Goal: Information Seeking & Learning: Learn about a topic

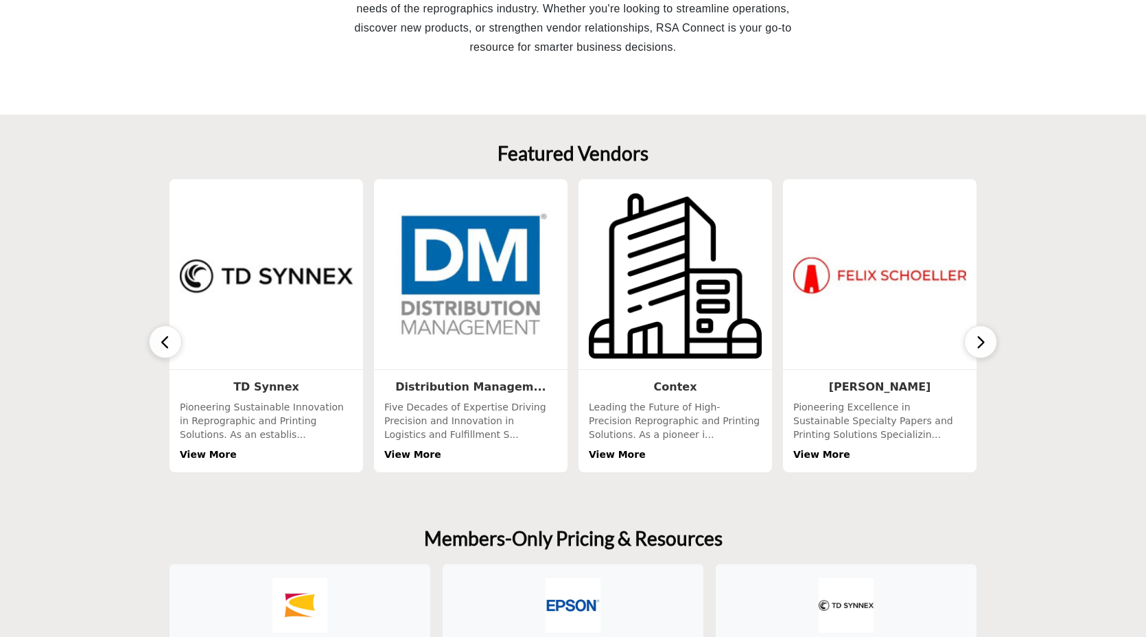
scroll to position [437, 0]
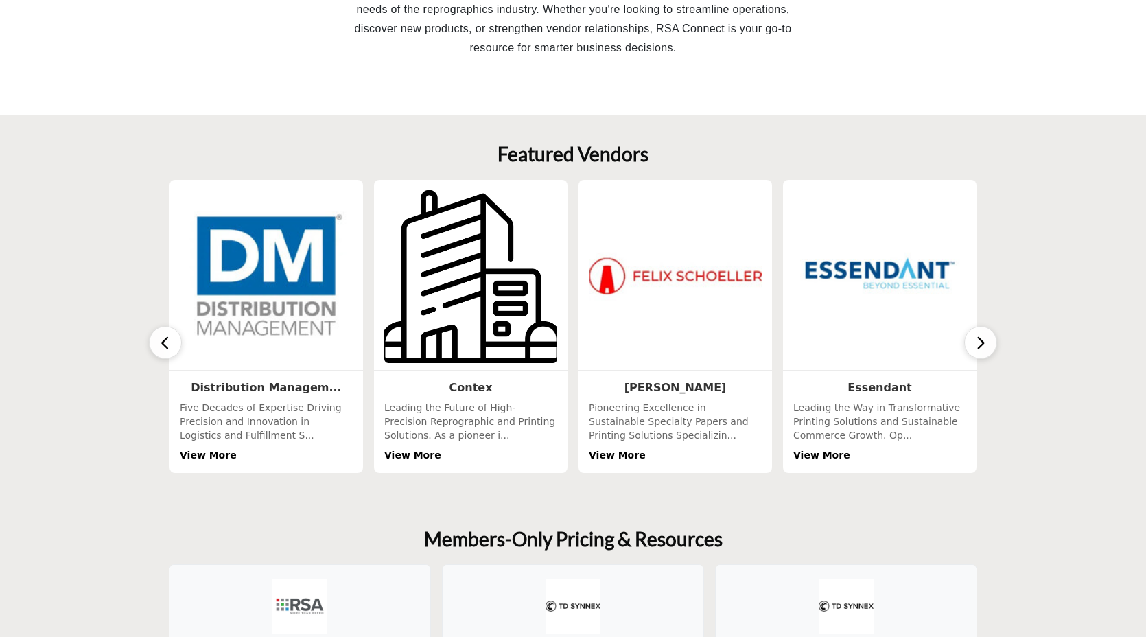
click at [449, 317] on img at bounding box center [471, 276] width 182 height 182
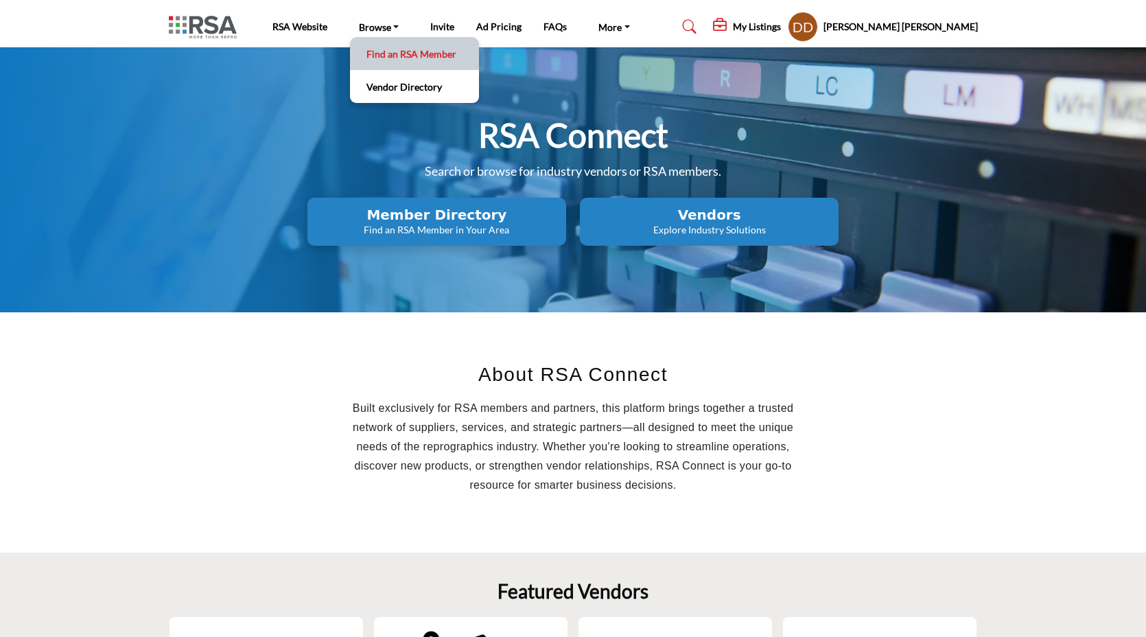
click at [382, 57] on link "Find an RSA Member" at bounding box center [414, 53] width 115 height 19
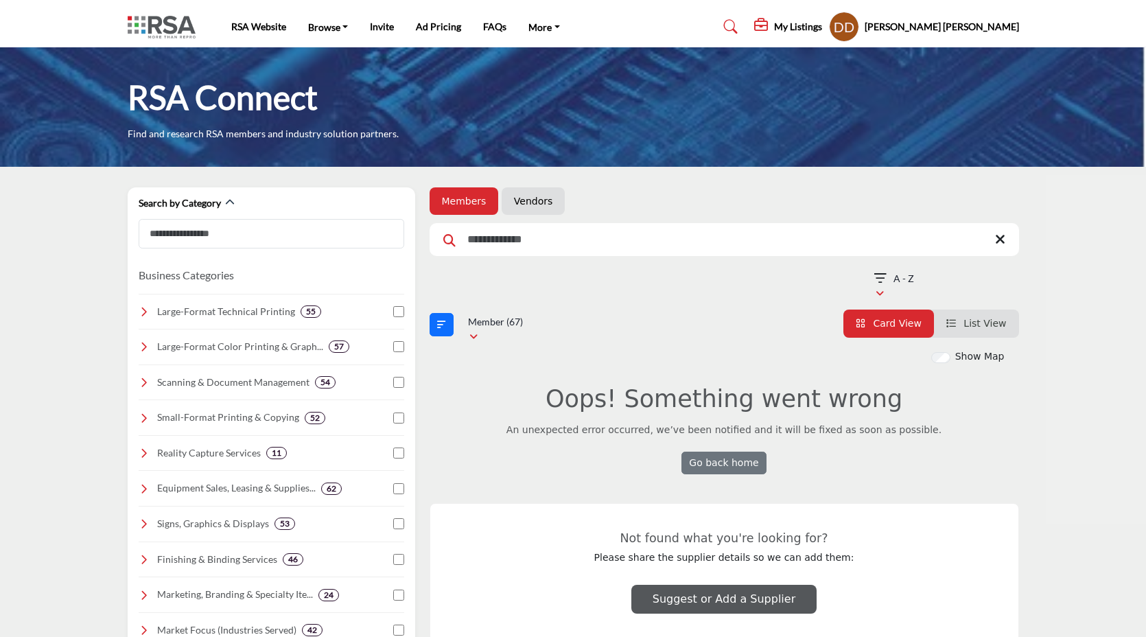
click at [506, 210] on li "Vendors" at bounding box center [533, 200] width 63 height 27
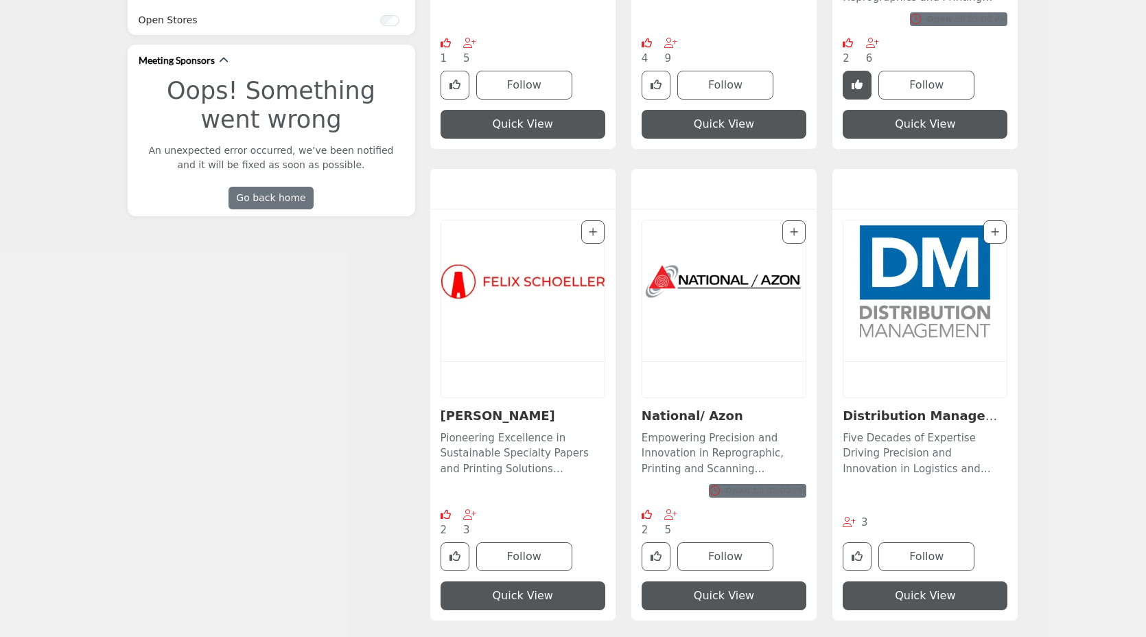
scroll to position [1144, 0]
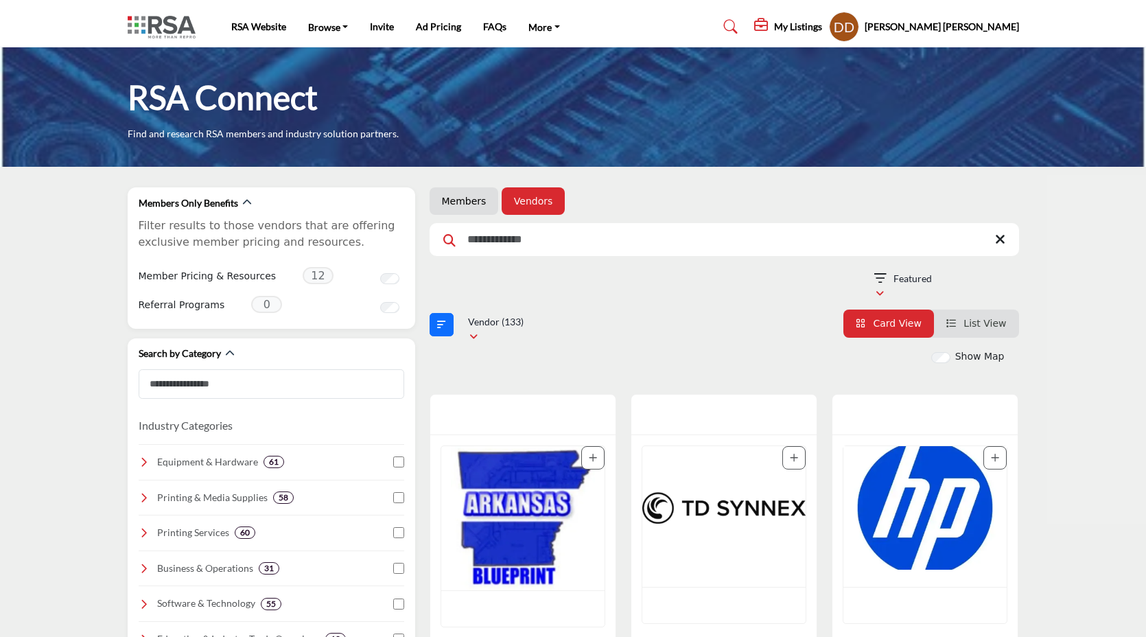
click at [162, 25] on img at bounding box center [165, 27] width 75 height 23
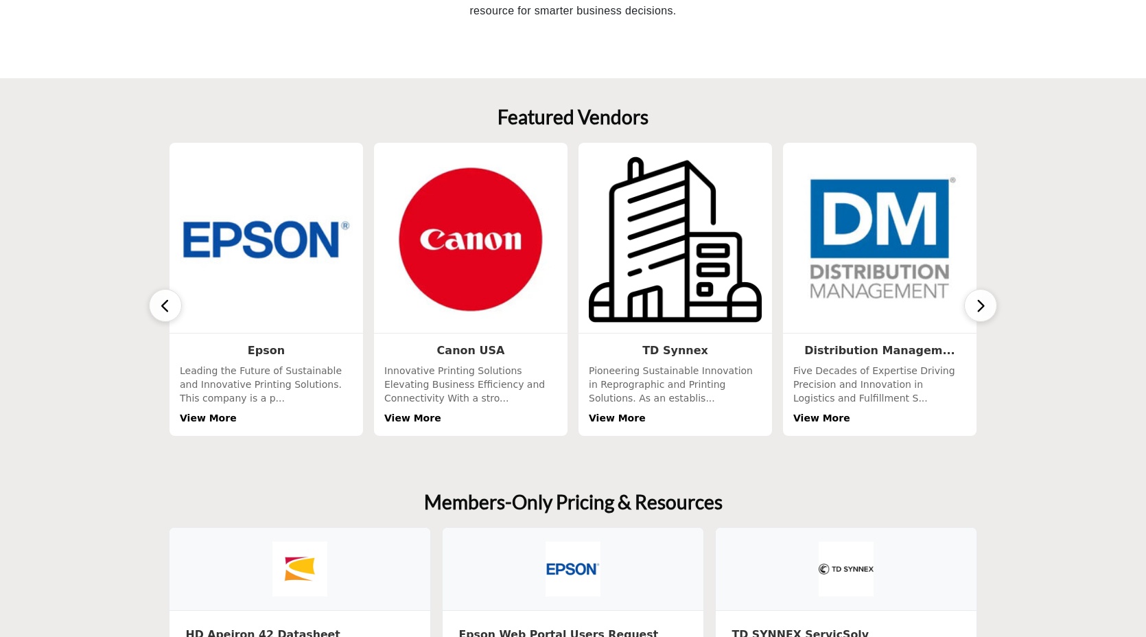
scroll to position [472, 0]
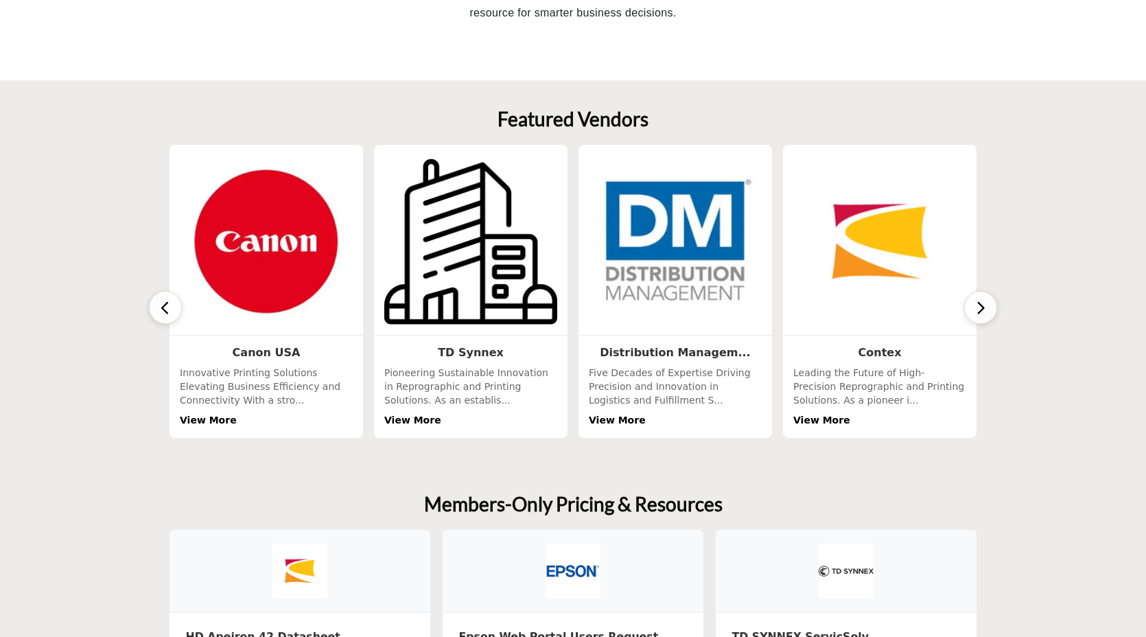
click at [975, 304] on icon "button" at bounding box center [980, 307] width 11 height 17
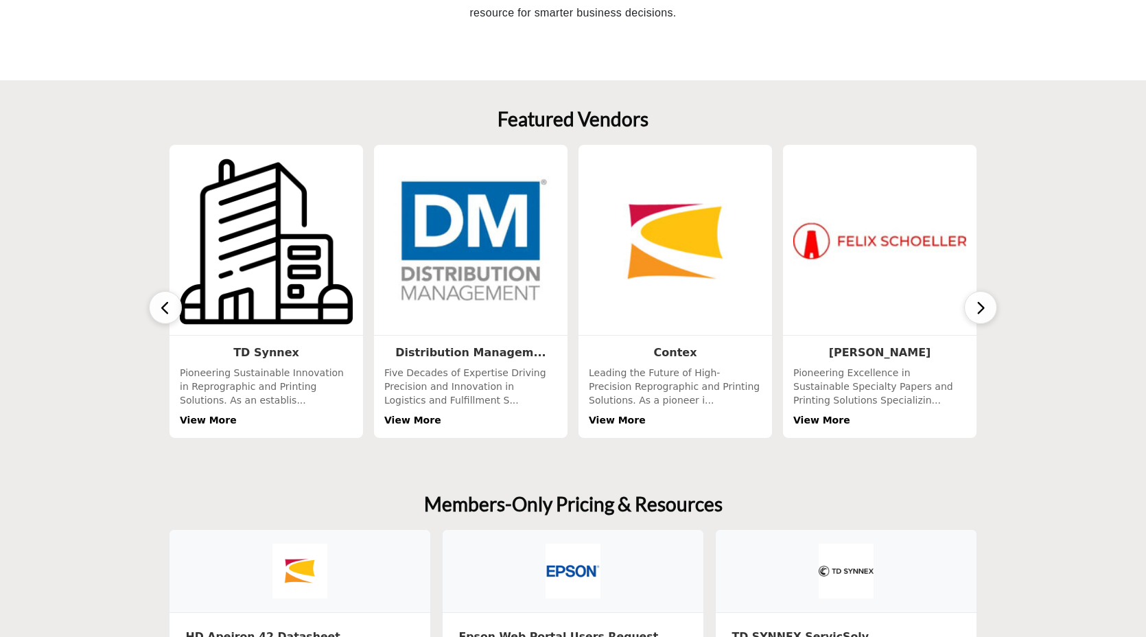
click at [975, 304] on icon "button" at bounding box center [980, 307] width 11 height 17
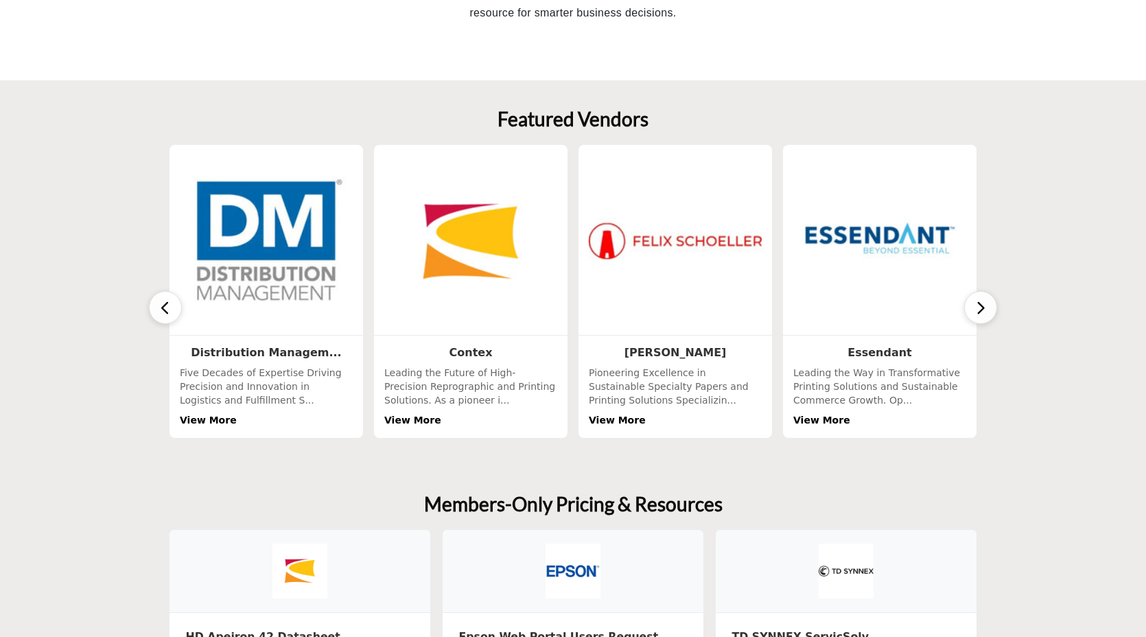
click at [975, 304] on icon "button" at bounding box center [980, 307] width 11 height 17
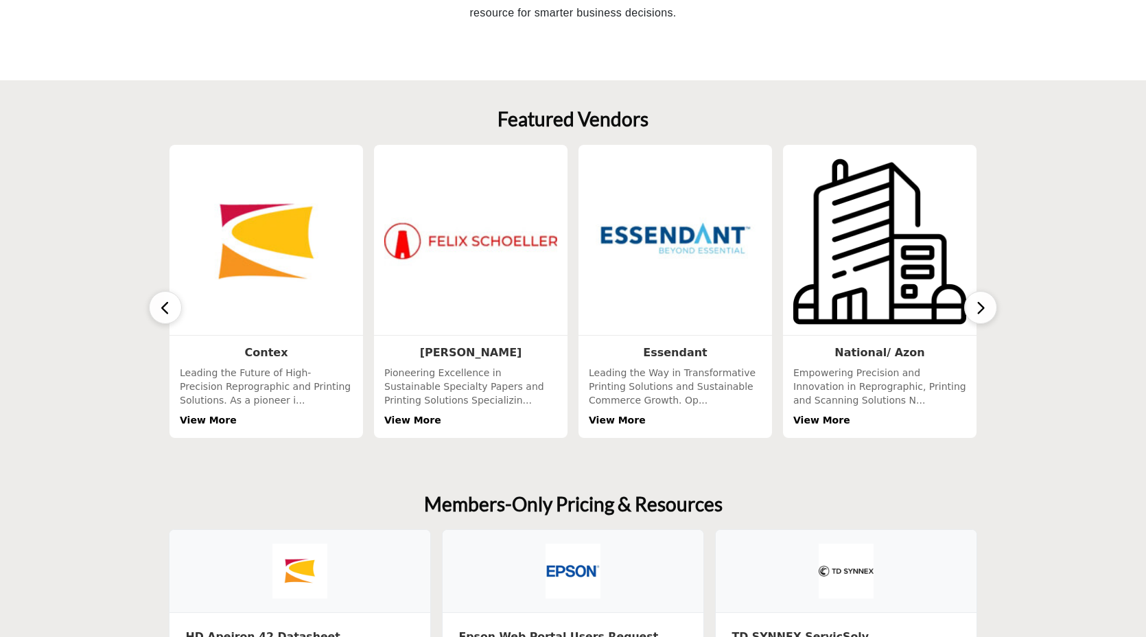
click at [975, 304] on icon "button" at bounding box center [980, 307] width 11 height 17
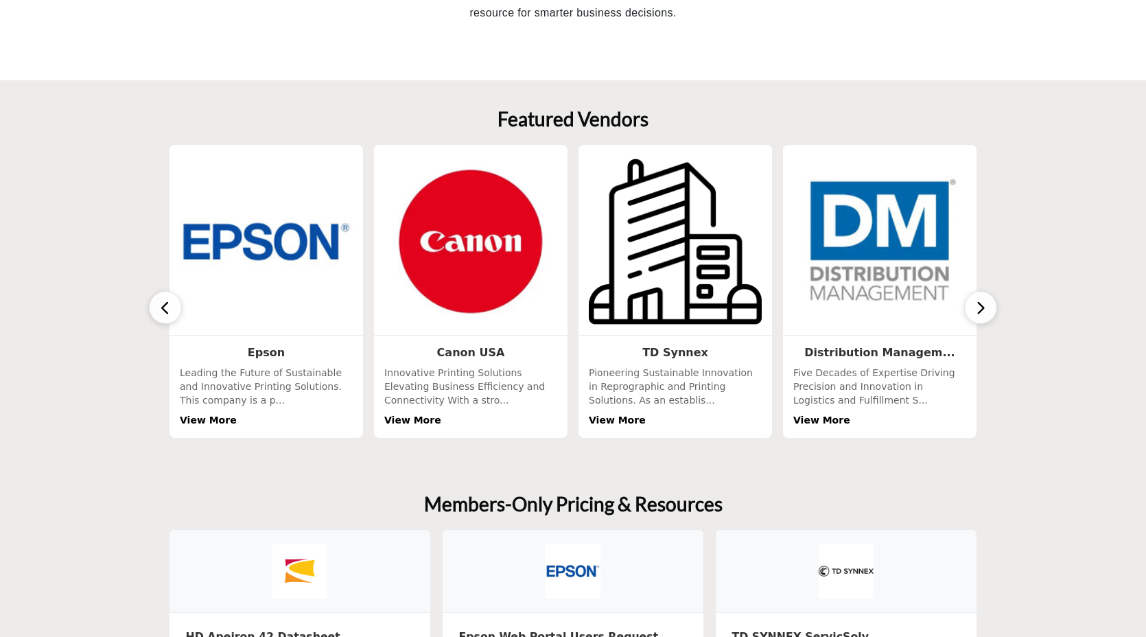
click at [975, 304] on icon "button" at bounding box center [980, 307] width 11 height 17
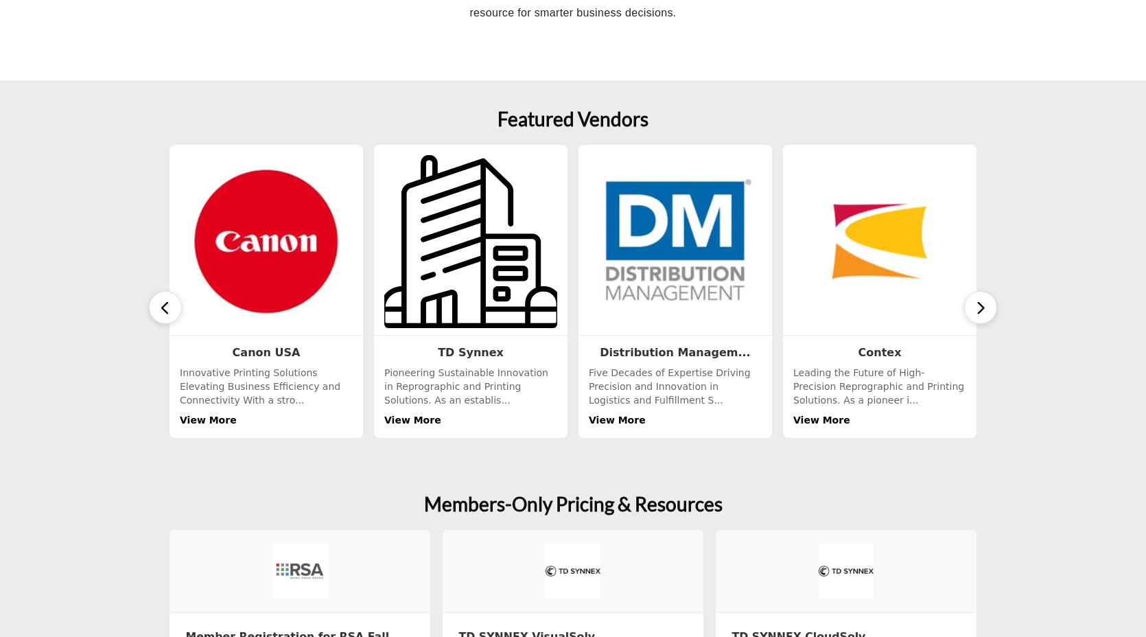
click at [414, 275] on img at bounding box center [471, 241] width 182 height 182
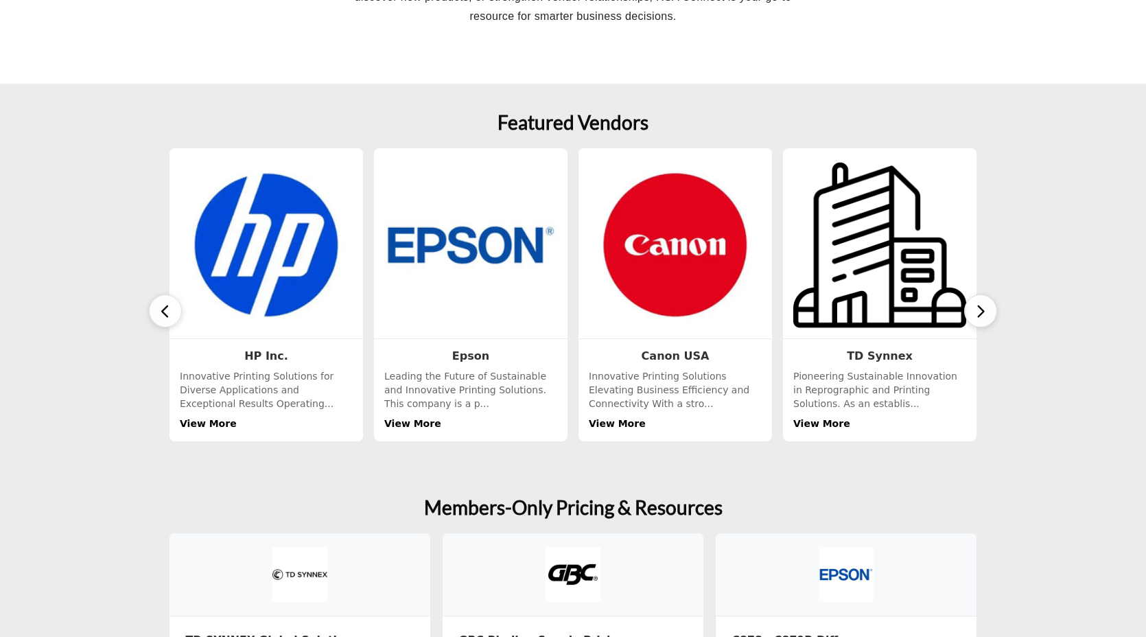
scroll to position [469, 0]
click at [974, 304] on button "button" at bounding box center [980, 310] width 33 height 33
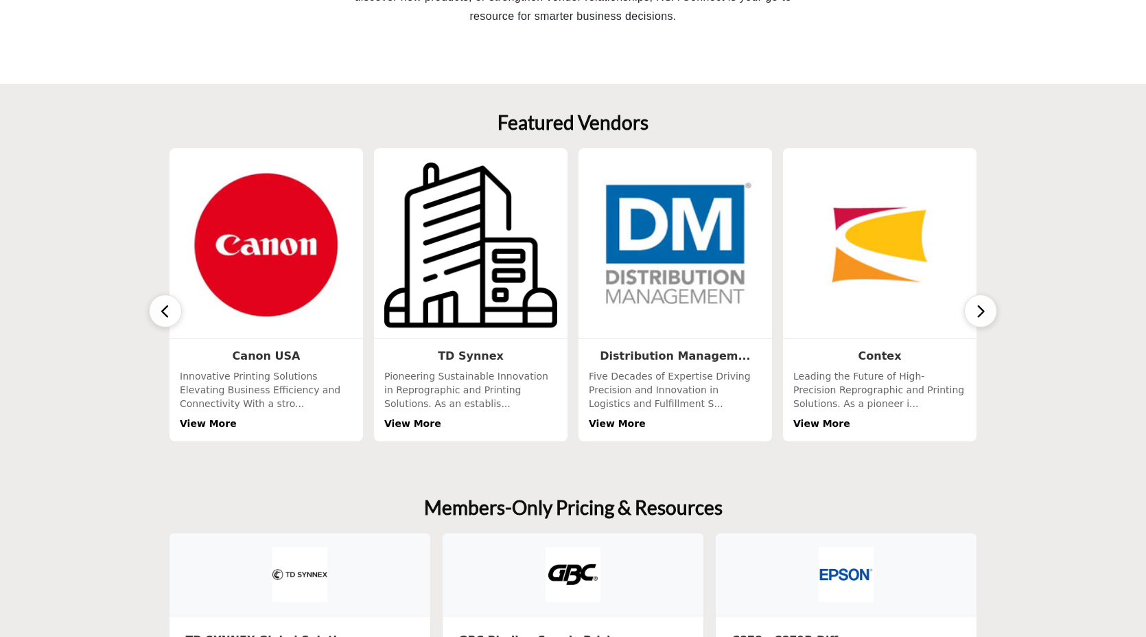
click at [970, 301] on button "button" at bounding box center [980, 310] width 33 height 33
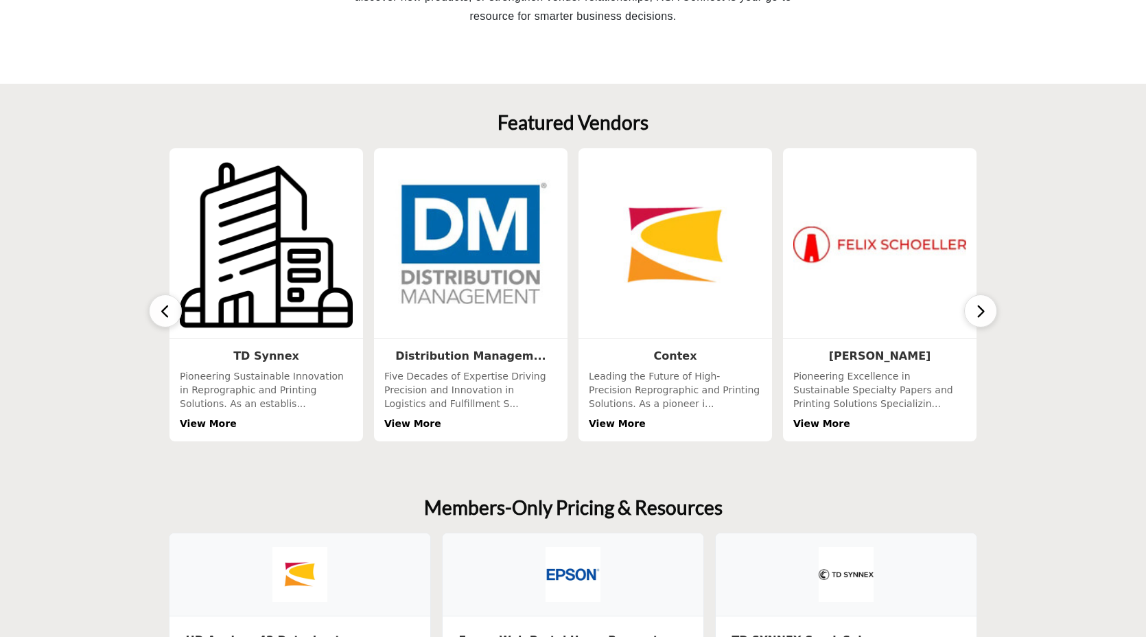
click at [970, 301] on button "button" at bounding box center [980, 310] width 33 height 33
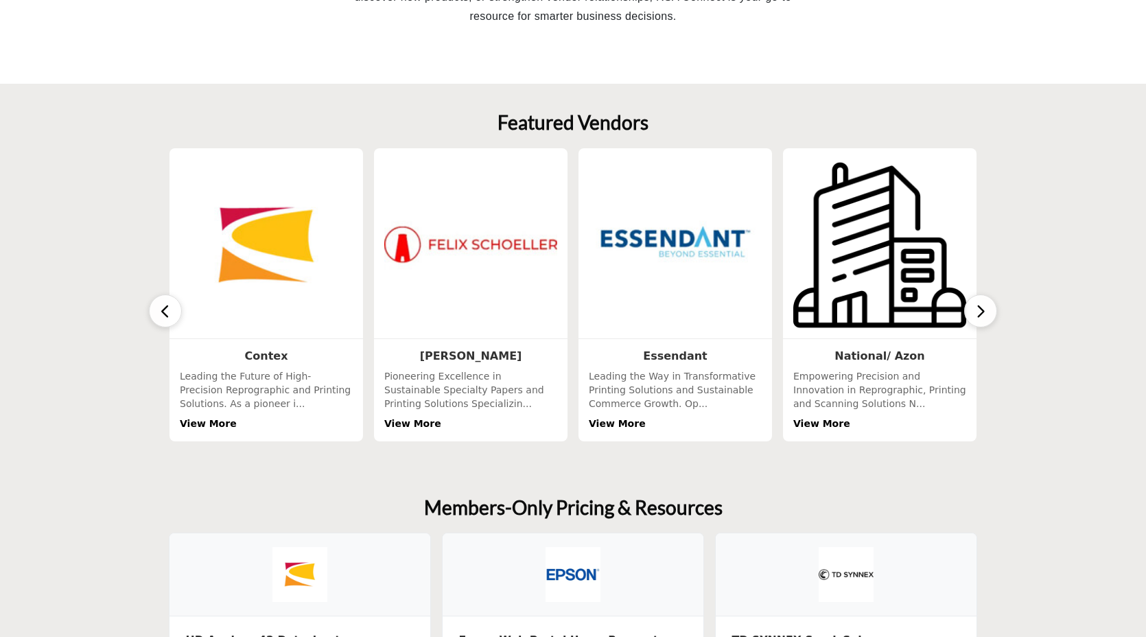
click at [970, 301] on button "button" at bounding box center [980, 310] width 33 height 33
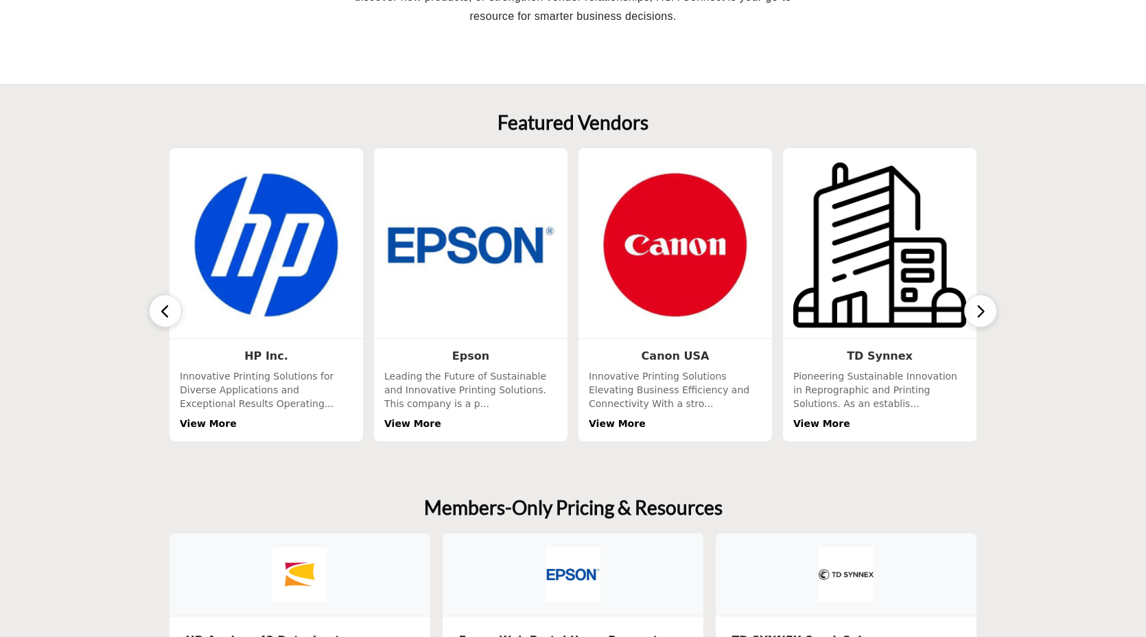
click at [980, 308] on icon "button" at bounding box center [980, 311] width 11 height 17
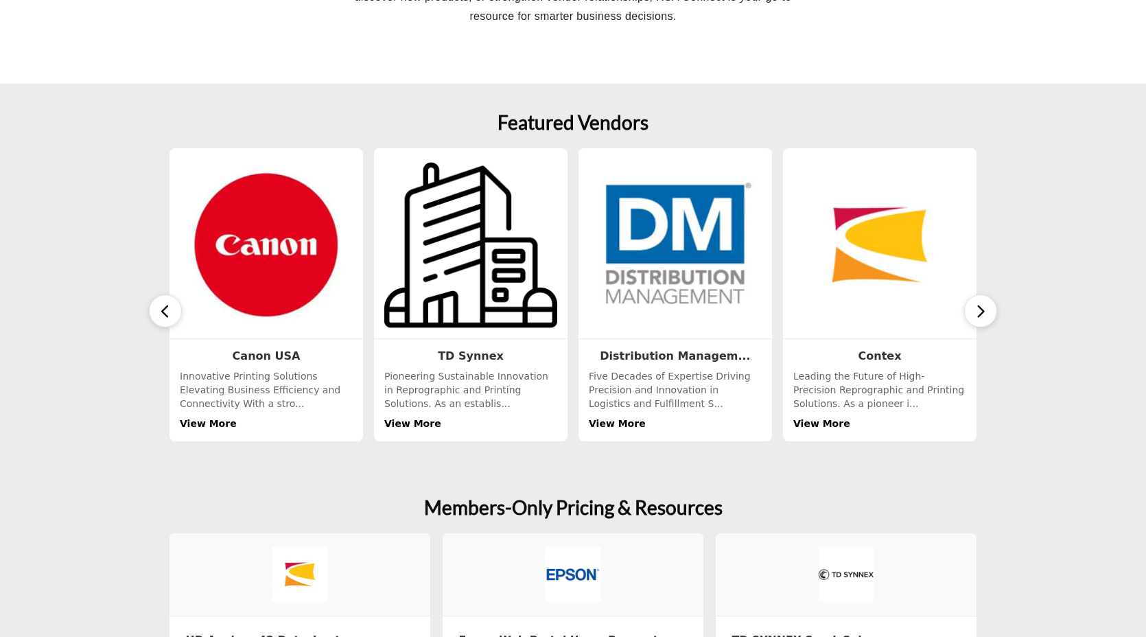
click at [980, 308] on icon "button" at bounding box center [980, 311] width 11 height 17
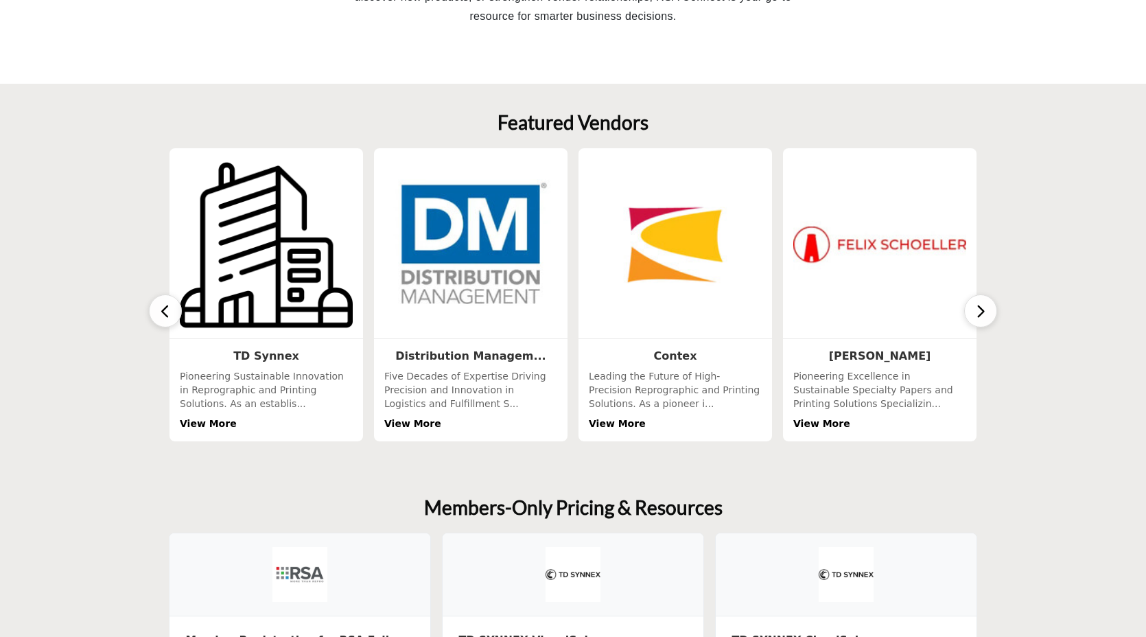
click at [980, 308] on icon "button" at bounding box center [980, 311] width 11 height 17
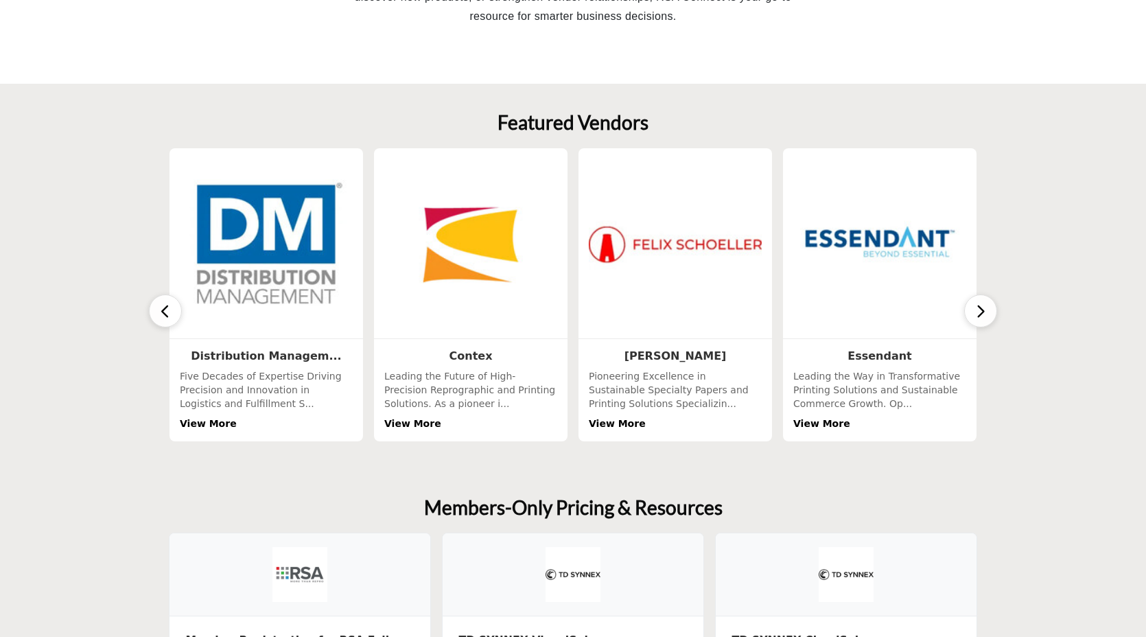
click at [980, 308] on icon "button" at bounding box center [980, 311] width 11 height 17
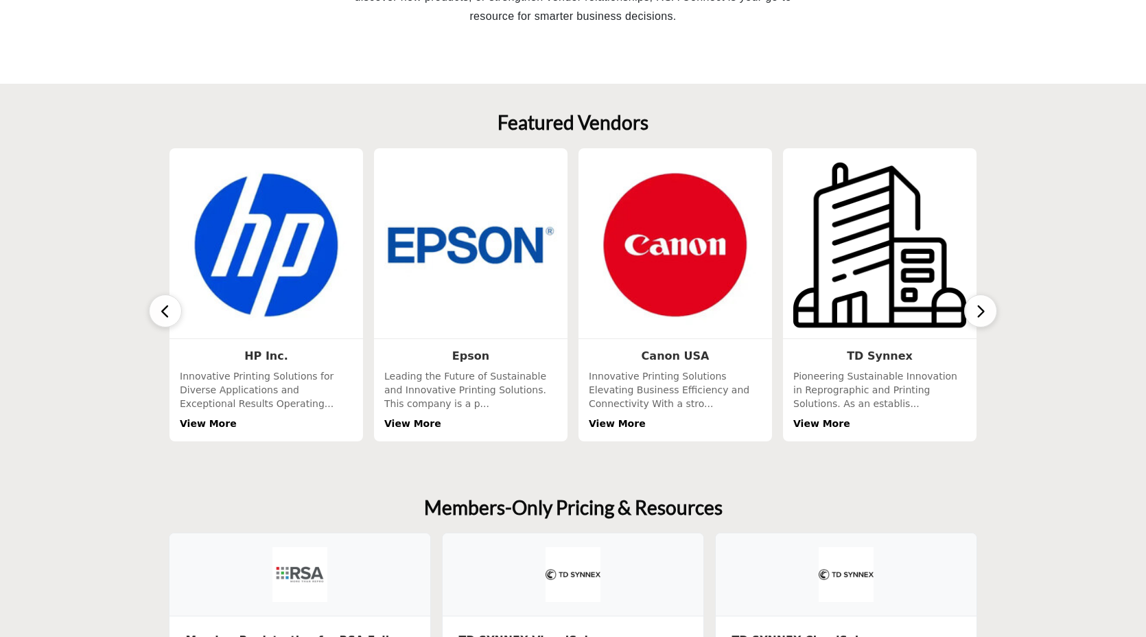
click at [970, 312] on button "button" at bounding box center [980, 310] width 33 height 33
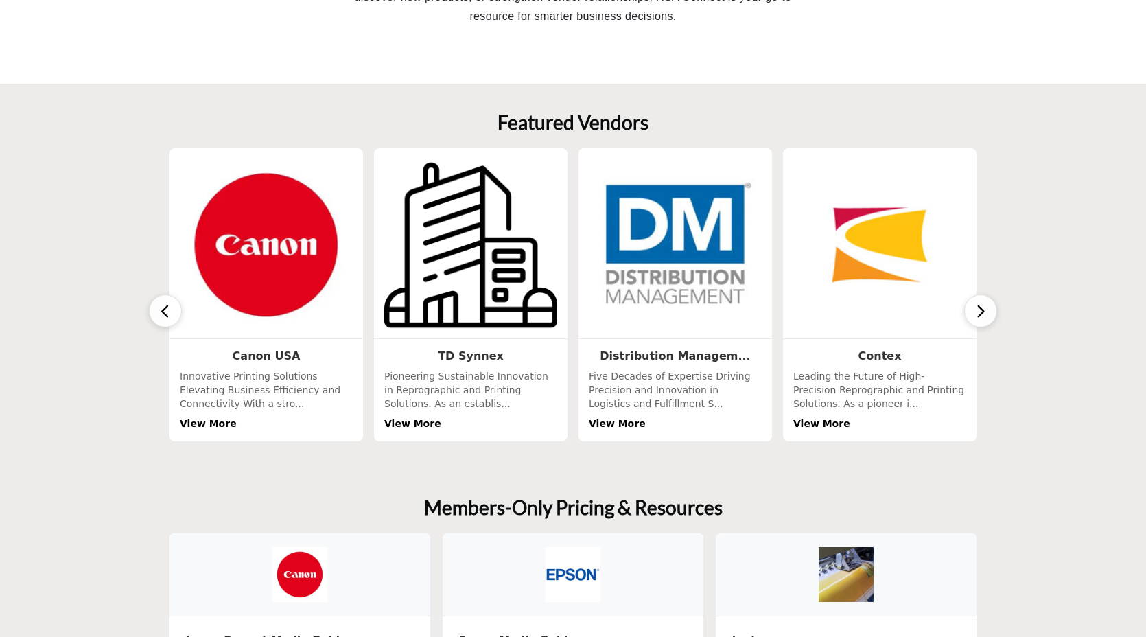
click at [970, 312] on button "button" at bounding box center [980, 310] width 33 height 33
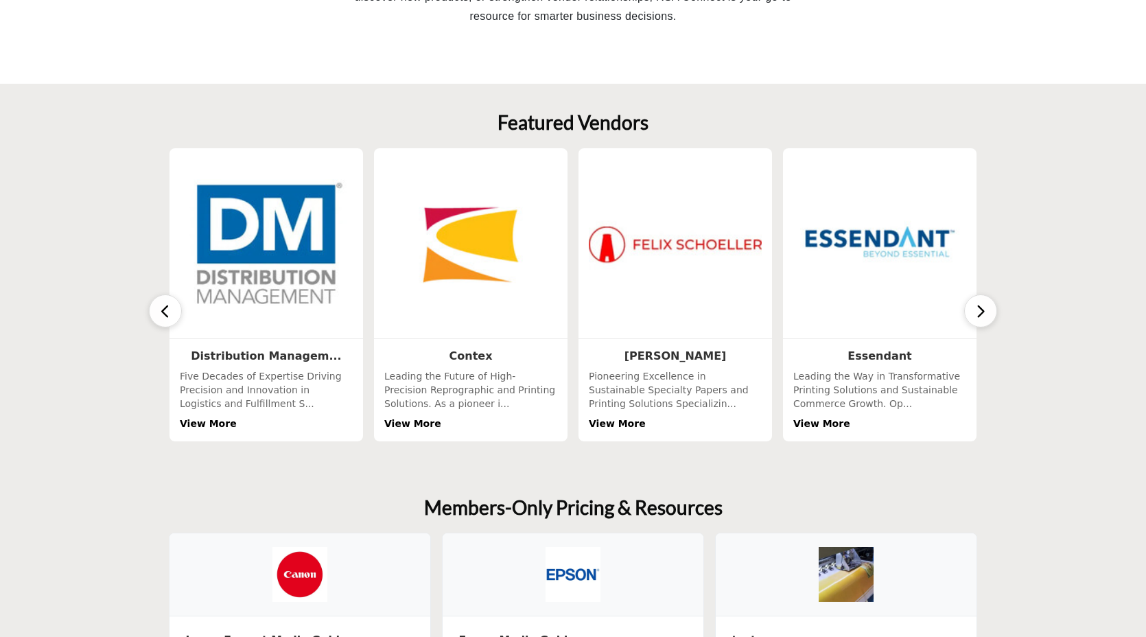
click at [981, 316] on icon "button" at bounding box center [980, 311] width 11 height 17
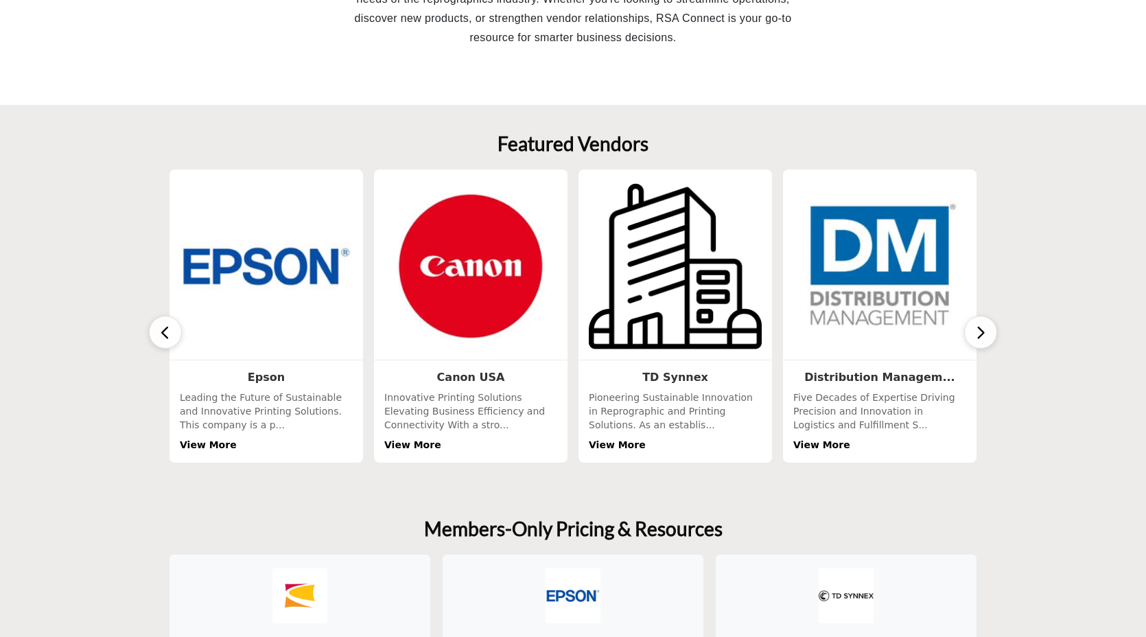
scroll to position [454, 0]
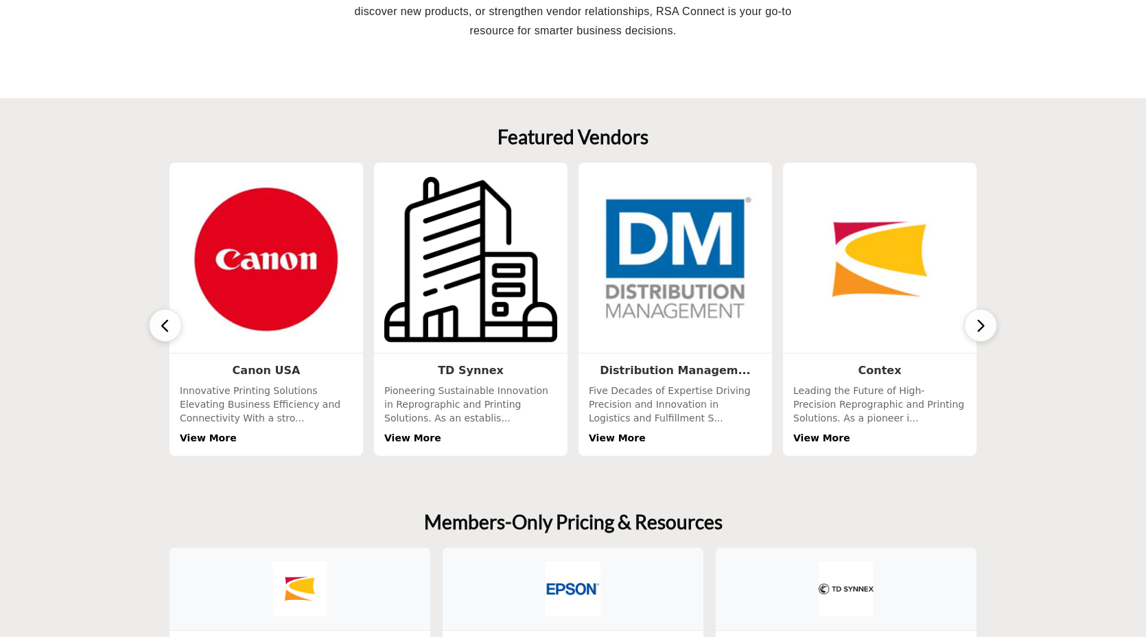
click at [974, 320] on button "button" at bounding box center [980, 325] width 33 height 33
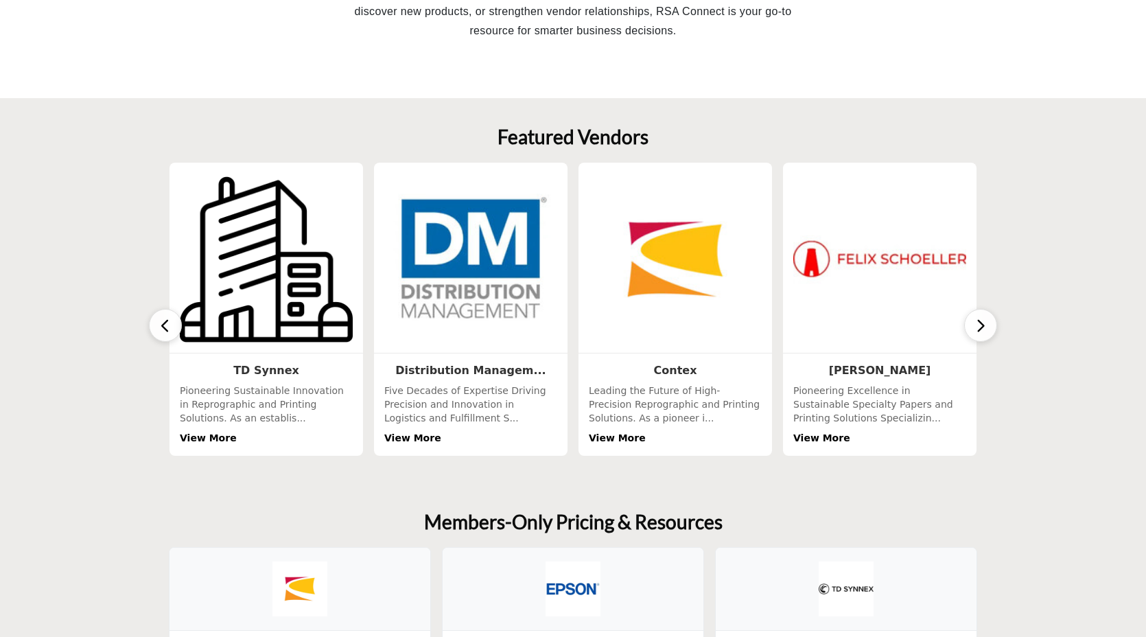
click at [974, 320] on button "button" at bounding box center [980, 325] width 33 height 33
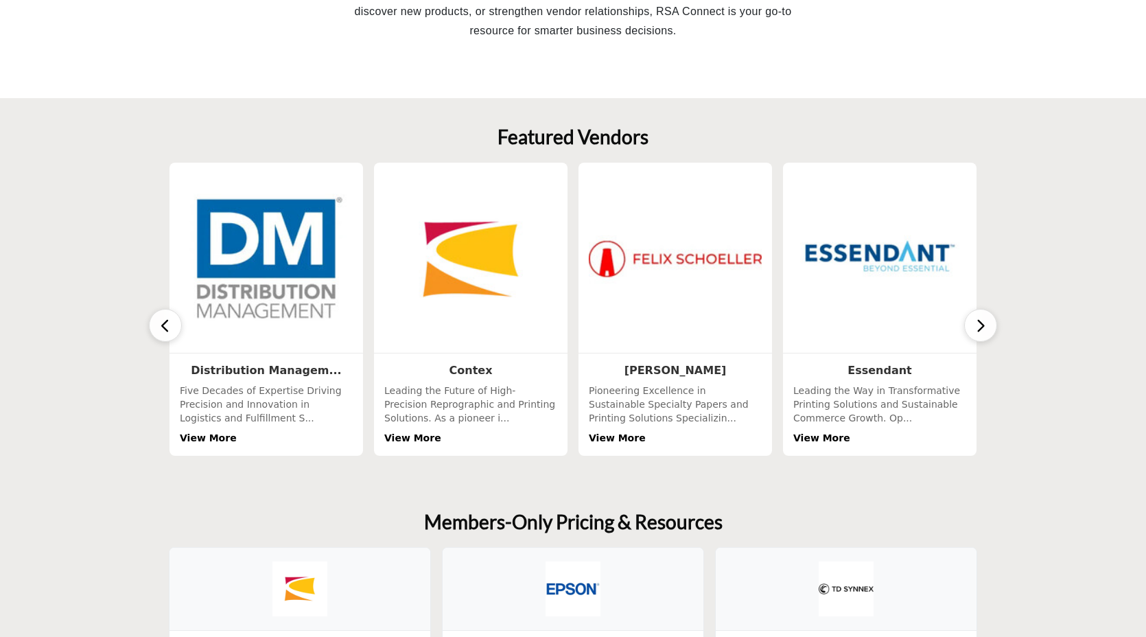
click at [974, 320] on button "button" at bounding box center [980, 325] width 33 height 33
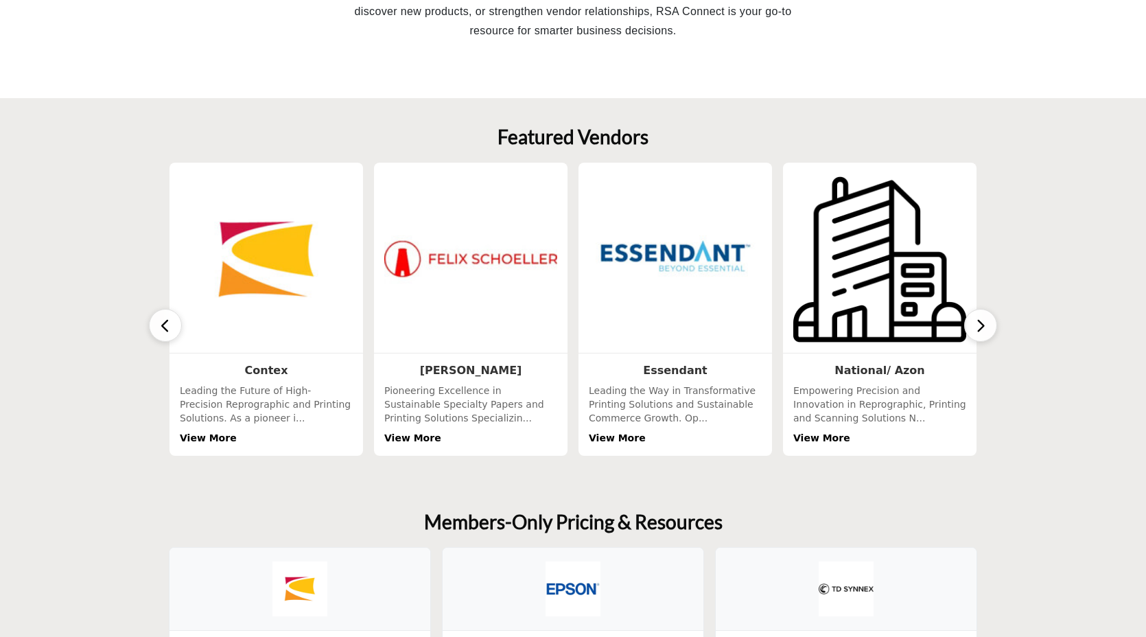
click at [974, 320] on button "button" at bounding box center [980, 325] width 33 height 33
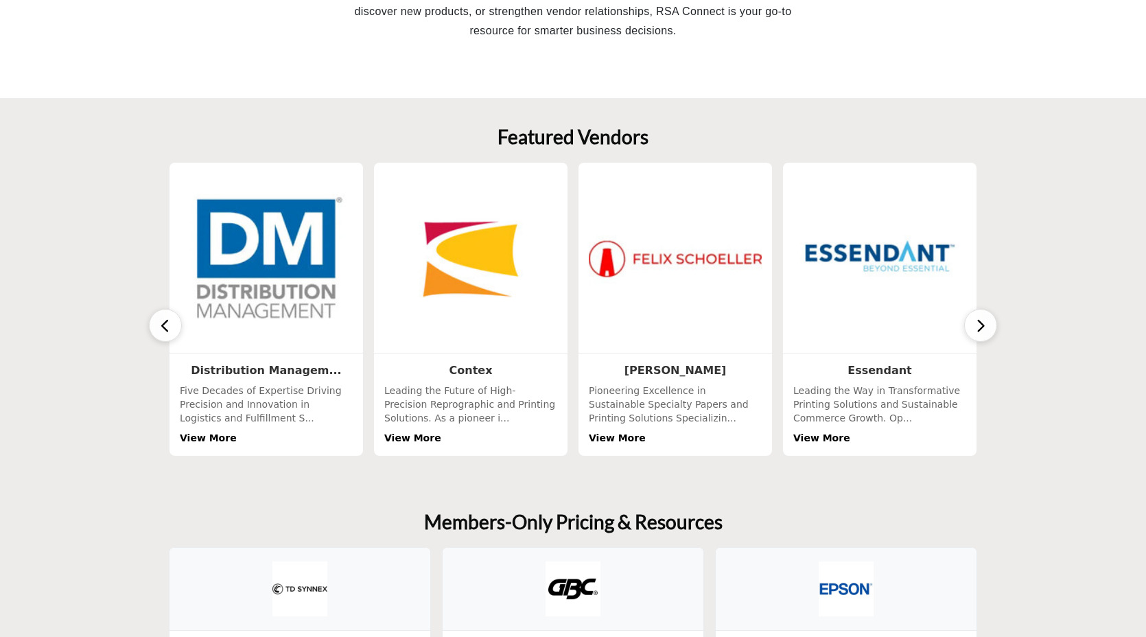
click at [981, 322] on icon "button" at bounding box center [980, 325] width 11 height 17
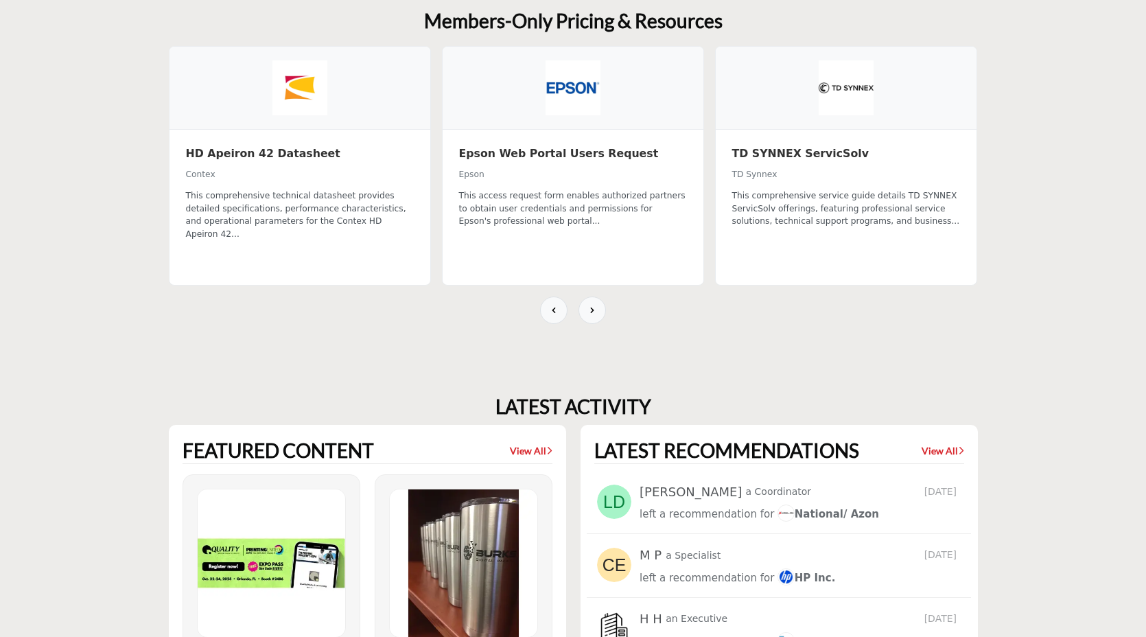
scroll to position [953, 0]
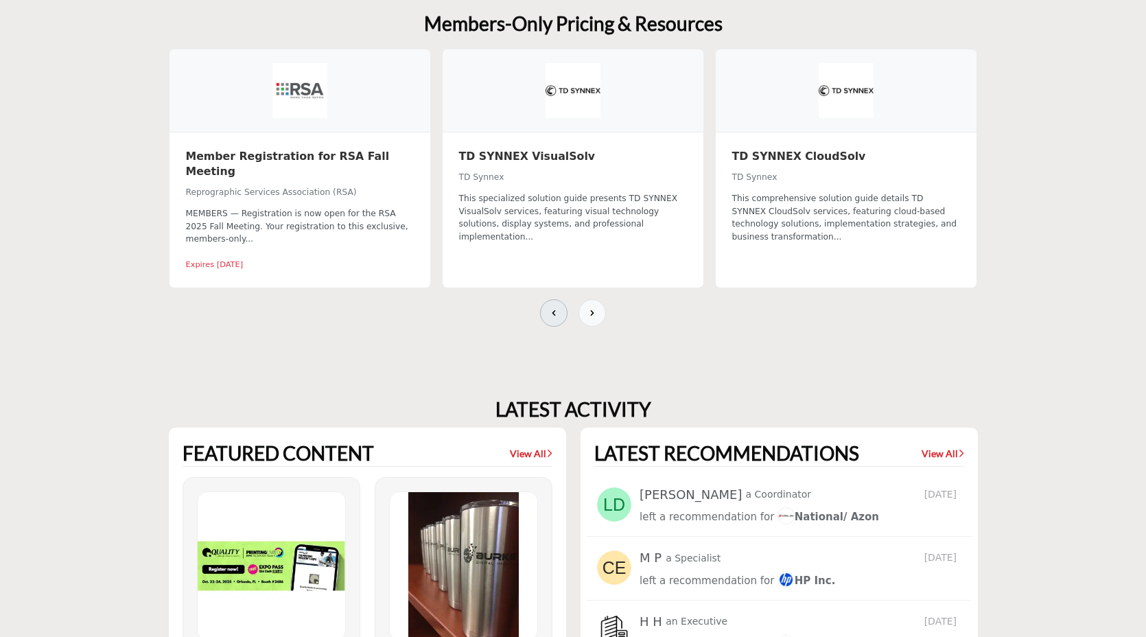
click at [561, 299] on button at bounding box center [553, 312] width 27 height 27
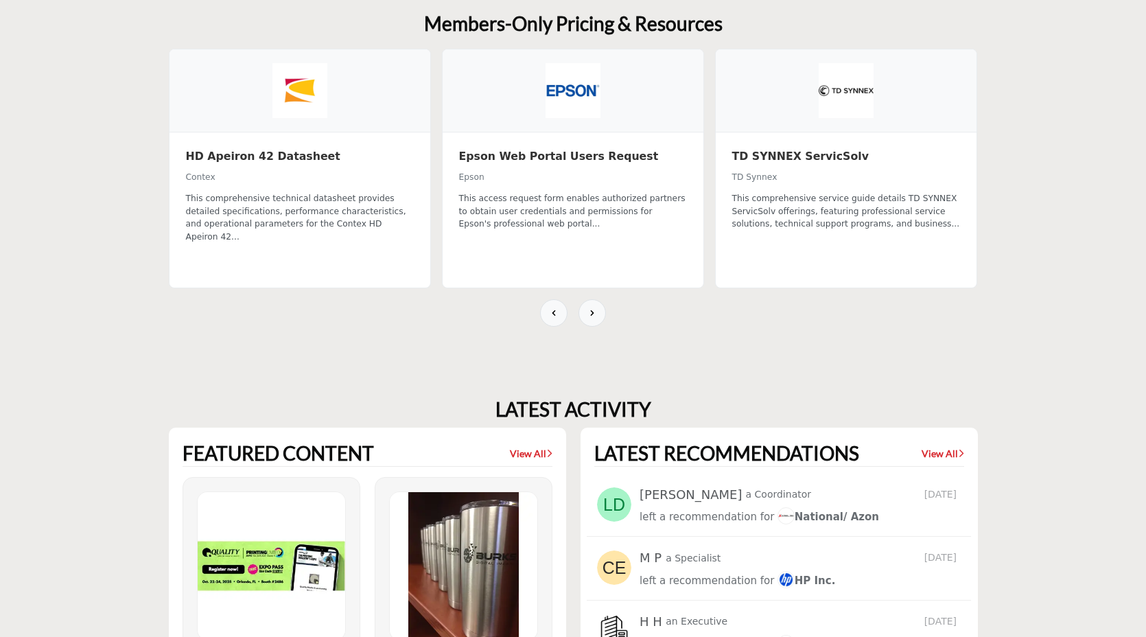
click at [565, 93] on img at bounding box center [573, 90] width 55 height 55
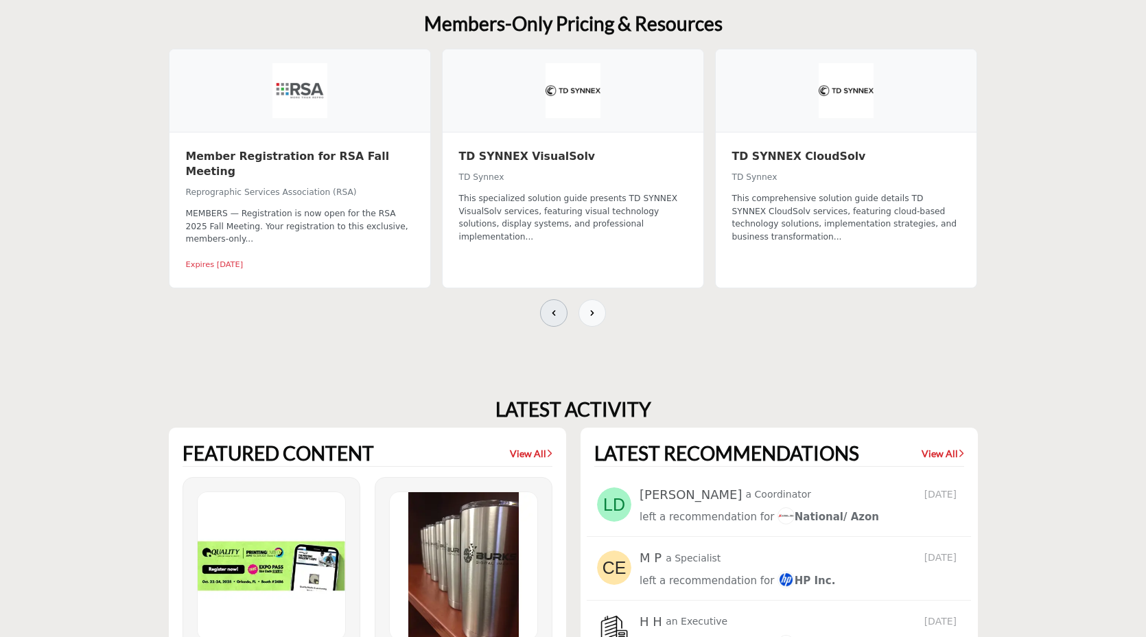
click at [554, 299] on button at bounding box center [553, 312] width 27 height 27
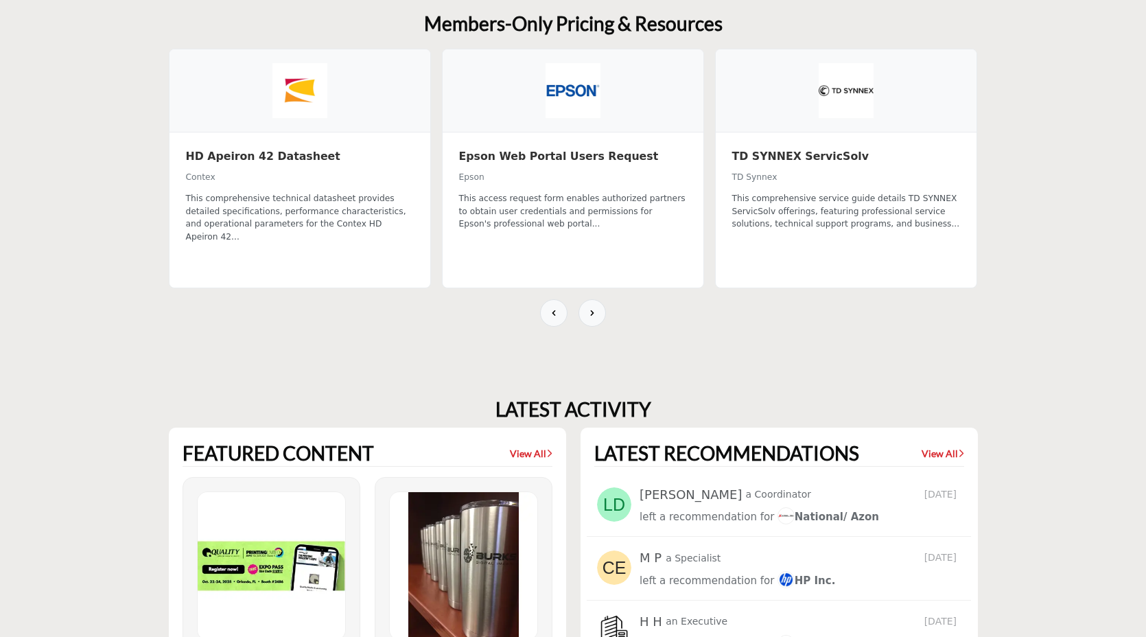
click at [561, 190] on div "Epson Web Portal Users Request Epson This access request form enables authorize…" at bounding box center [573, 209] width 261 height 154
click at [561, 74] on div at bounding box center [573, 90] width 261 height 83
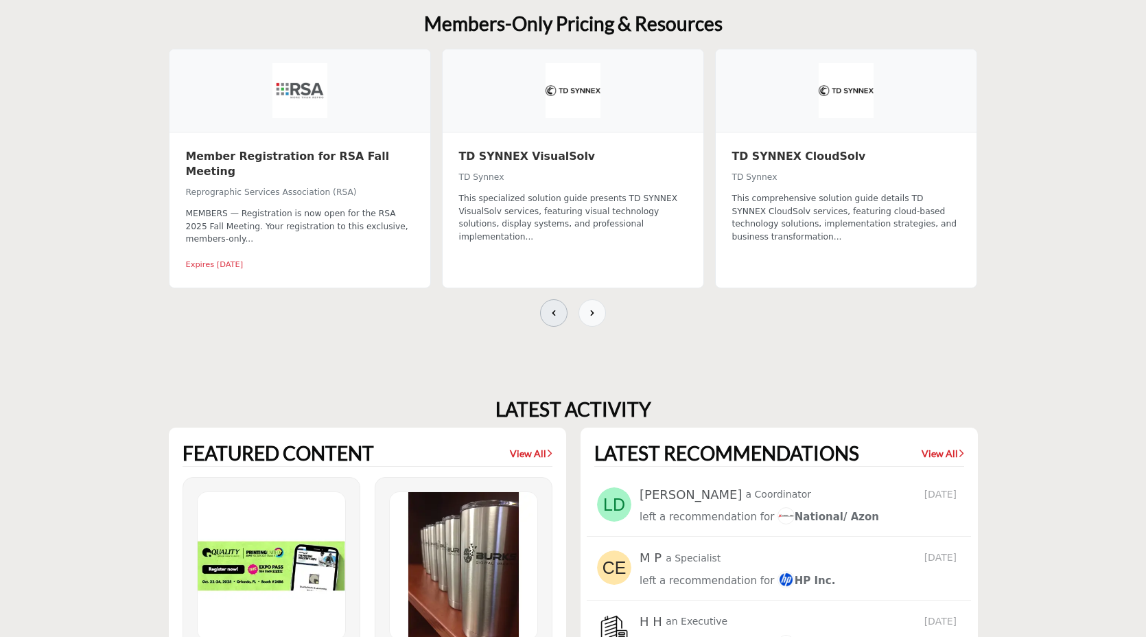
click at [549, 307] on icon at bounding box center [553, 312] width 11 height 11
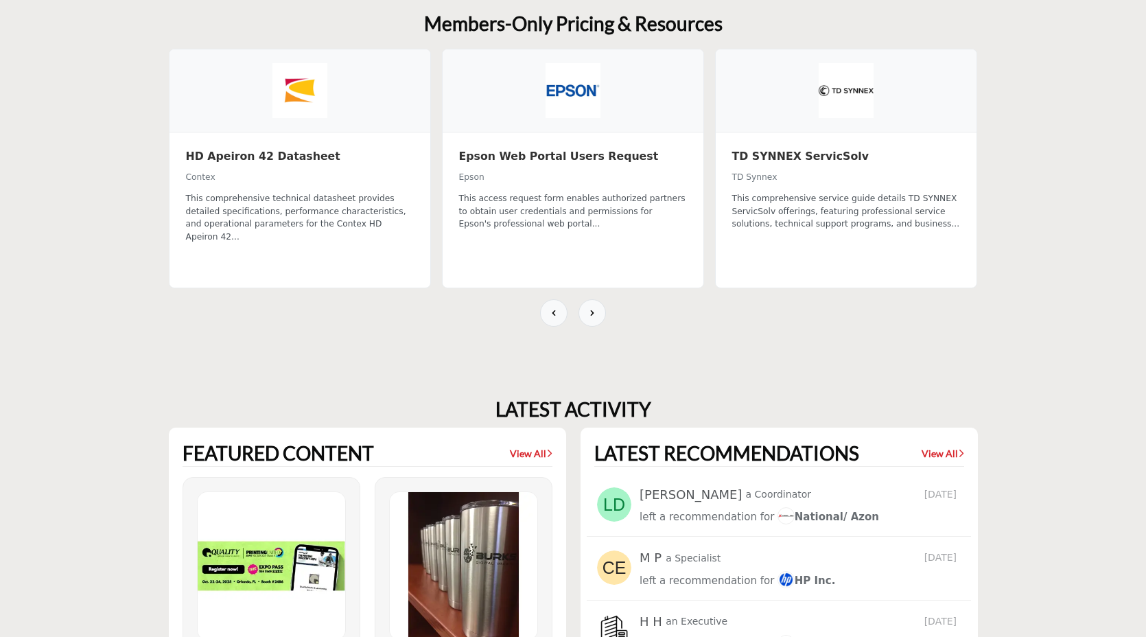
click at [562, 226] on div "This access request form enables authorized partners to obtain user credentials…" at bounding box center [573, 211] width 228 height 38
click at [562, 95] on img at bounding box center [573, 90] width 55 height 55
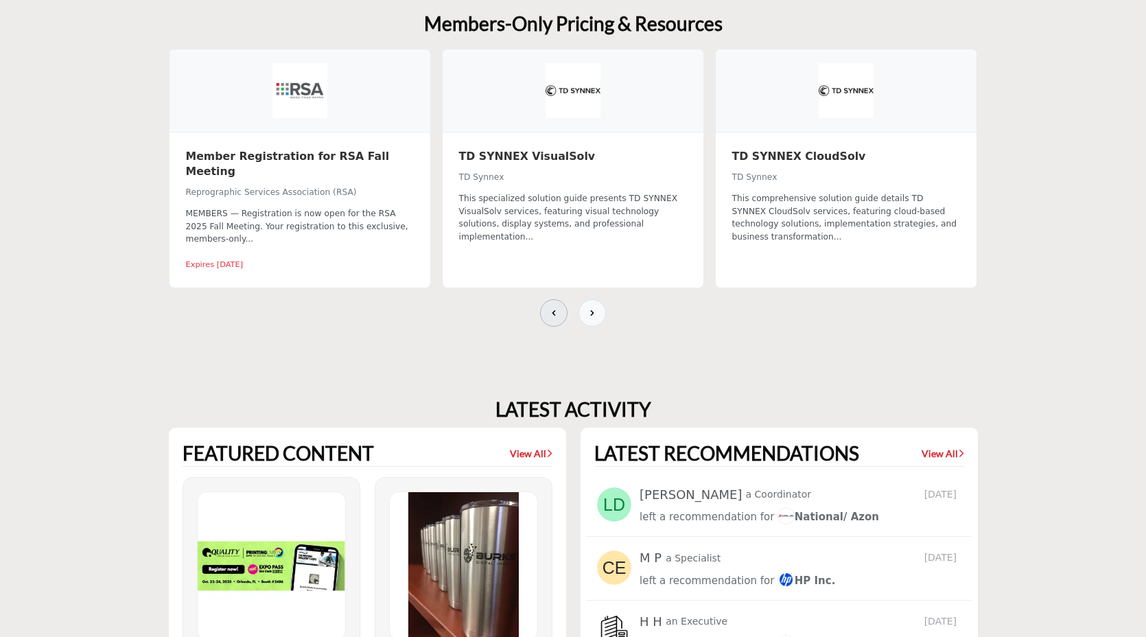
click at [553, 306] on button at bounding box center [553, 312] width 27 height 27
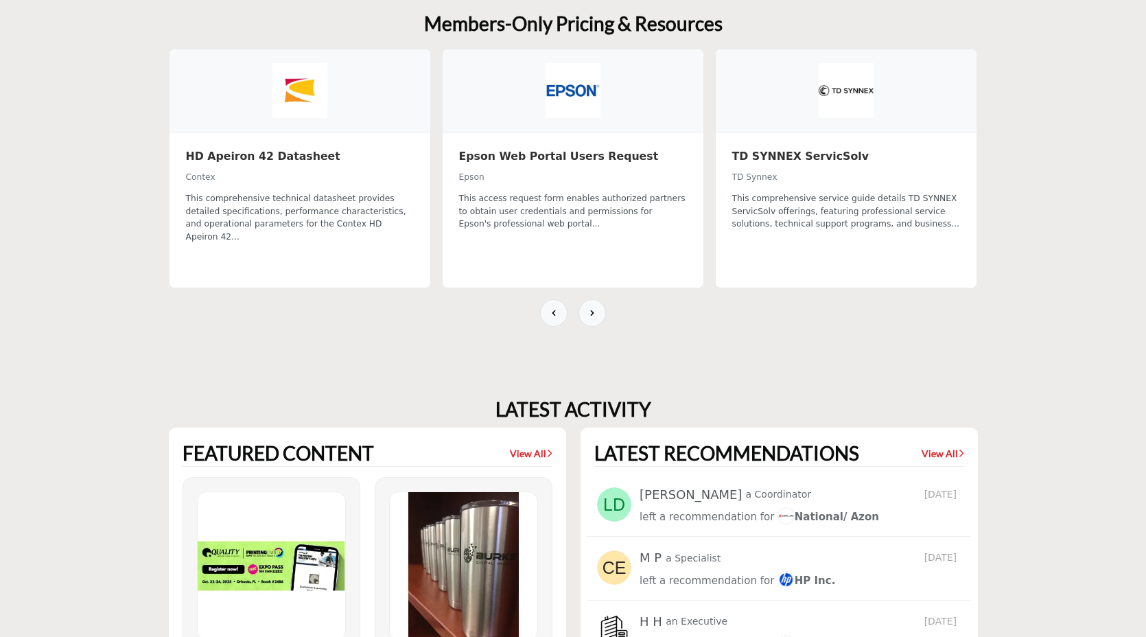
click at [587, 121] on div at bounding box center [573, 90] width 261 height 83
click at [560, 91] on img at bounding box center [573, 90] width 55 height 55
click at [549, 148] on div "Epson Web Portal Users Request Epson This access request form enables authorize…" at bounding box center [573, 209] width 261 height 154
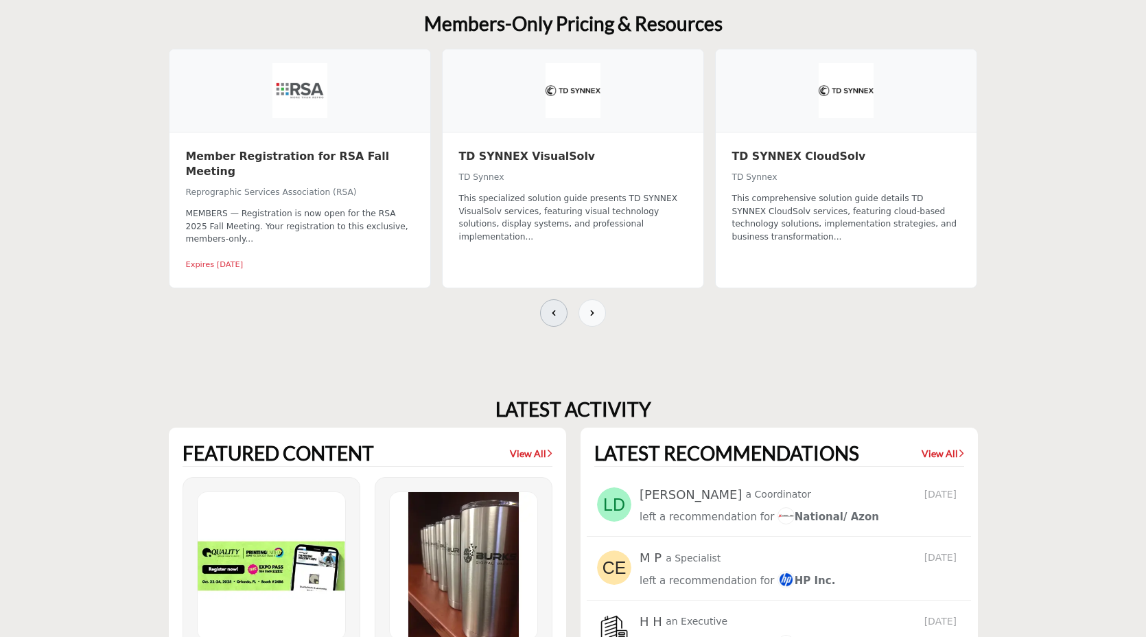
click at [552, 307] on icon at bounding box center [553, 312] width 11 height 11
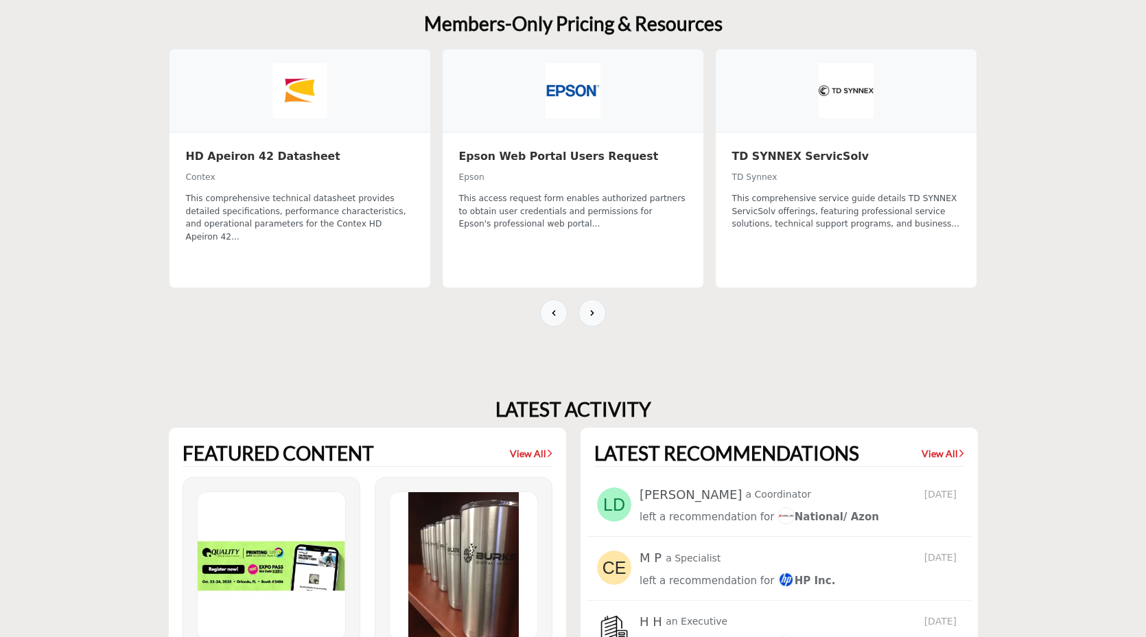
click at [571, 145] on div "Epson Web Portal Users Request Epson This access request form enables authorize…" at bounding box center [573, 209] width 261 height 154
click at [568, 165] on link "Epson Web Portal Users Request" at bounding box center [573, 159] width 228 height 21
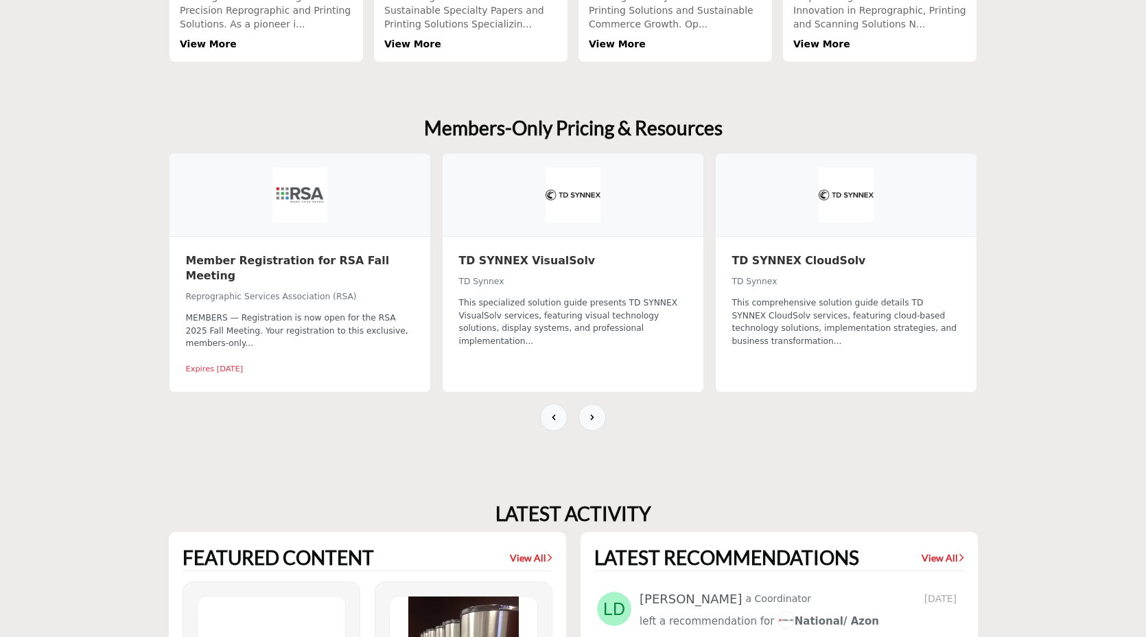
scroll to position [864, 0]
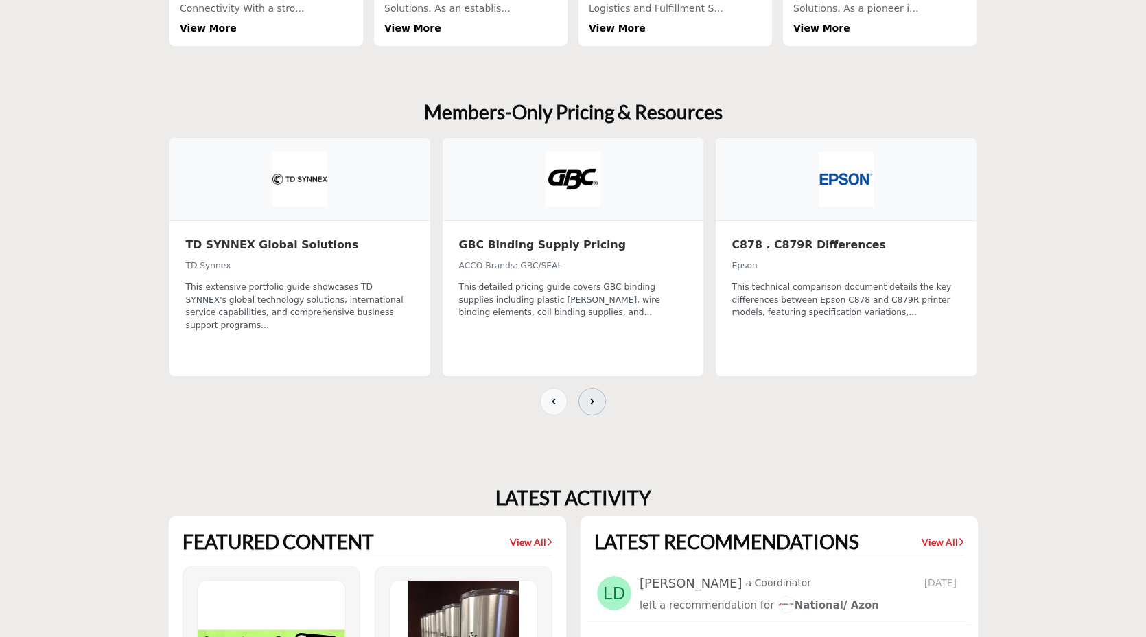
click at [600, 388] on button at bounding box center [592, 401] width 27 height 27
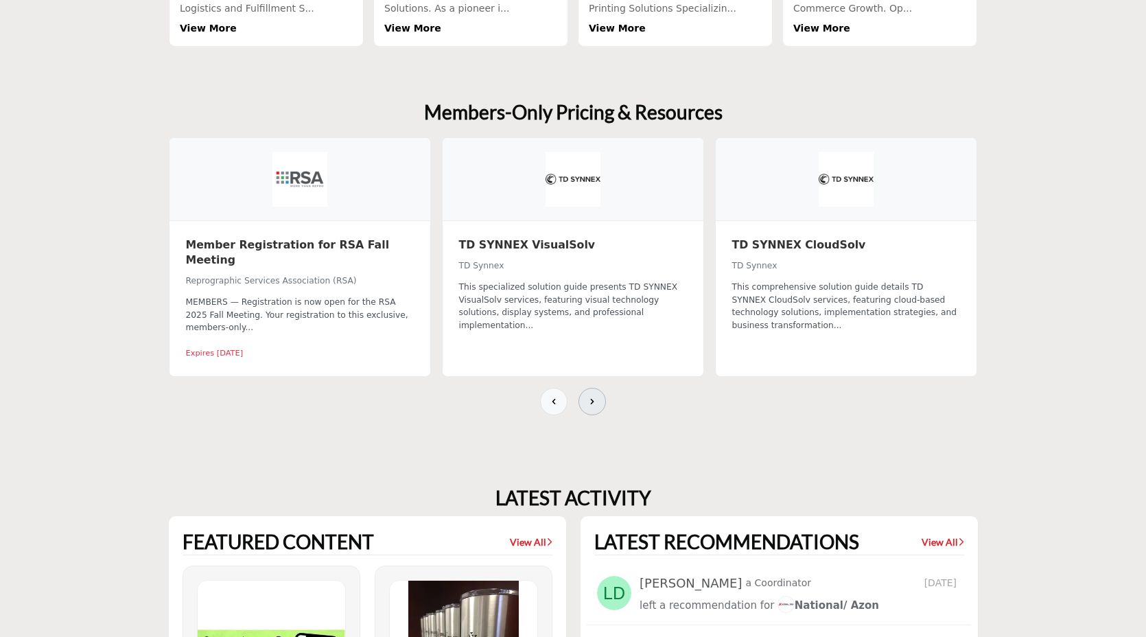
click at [589, 396] on icon at bounding box center [592, 401] width 11 height 11
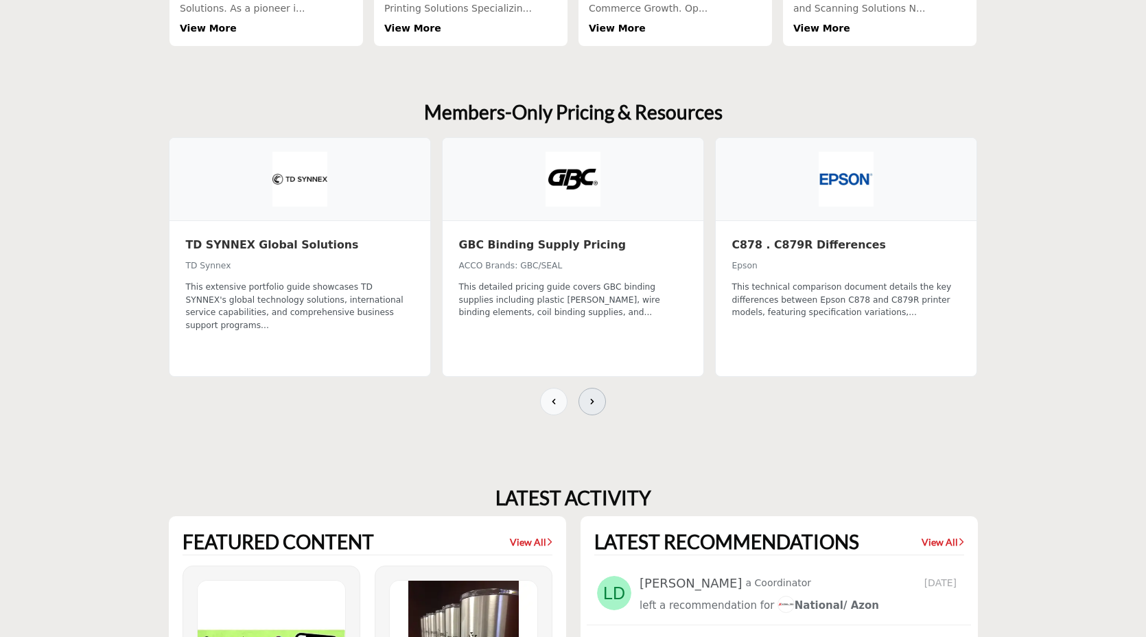
click at [590, 396] on icon at bounding box center [592, 401] width 11 height 11
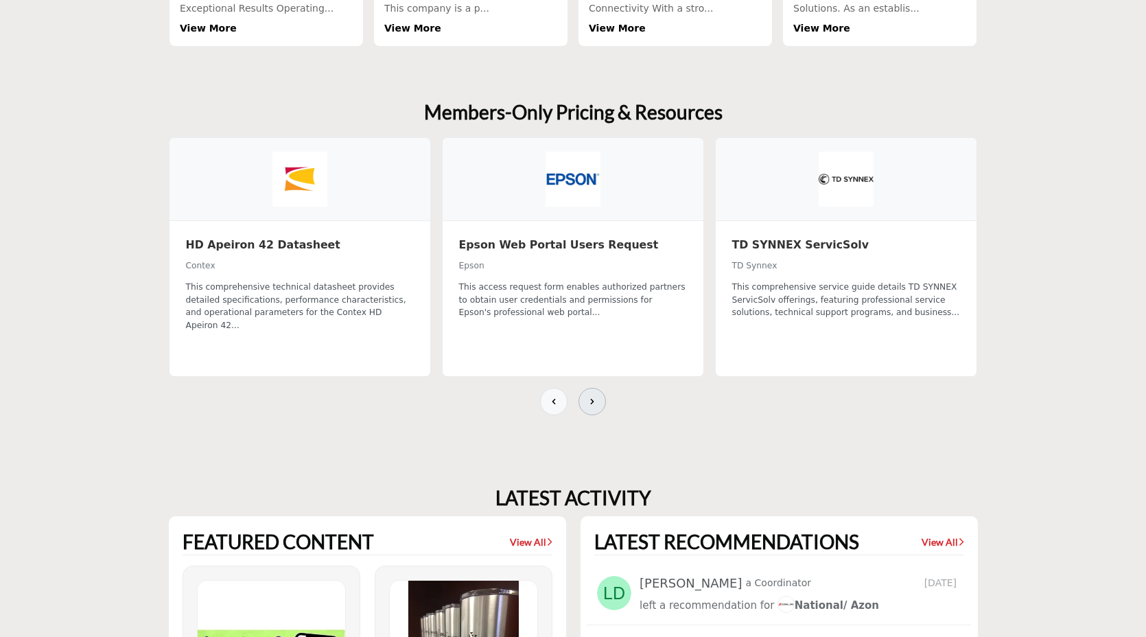
click at [599, 388] on button at bounding box center [592, 401] width 27 height 27
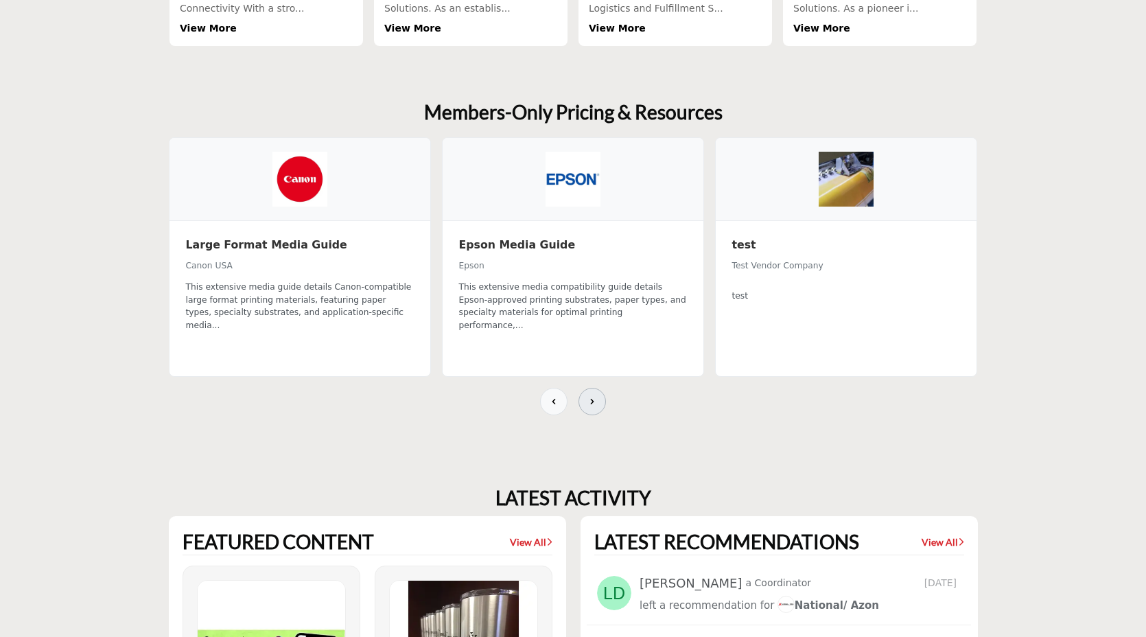
click at [587, 396] on icon at bounding box center [592, 401] width 11 height 11
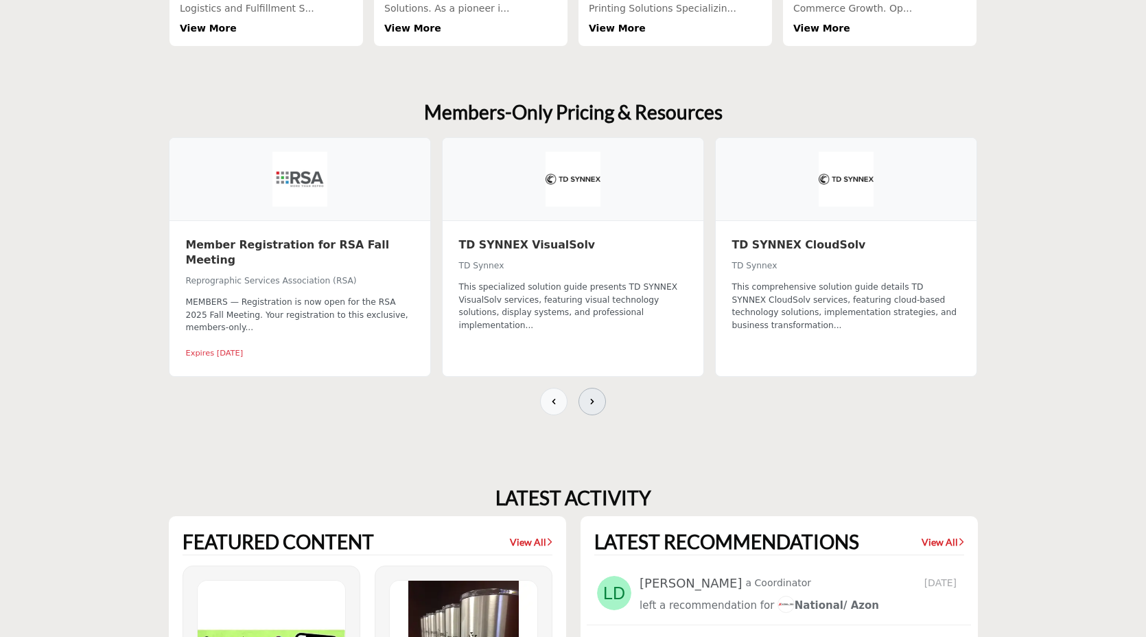
click at [583, 388] on button at bounding box center [592, 401] width 27 height 27
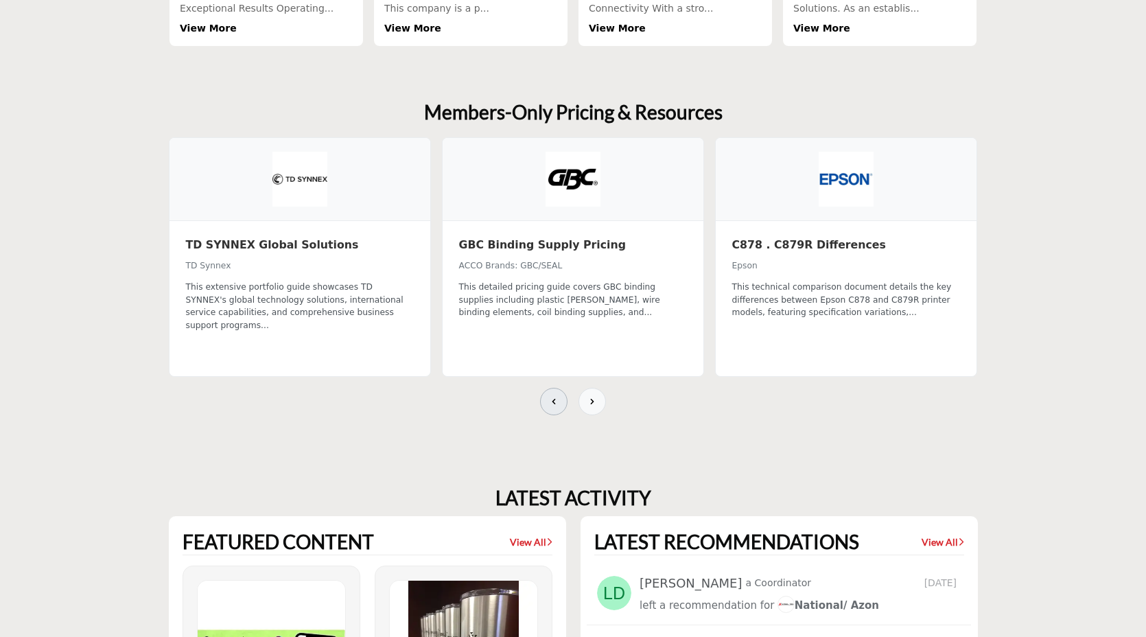
click at [546, 388] on button at bounding box center [553, 401] width 27 height 27
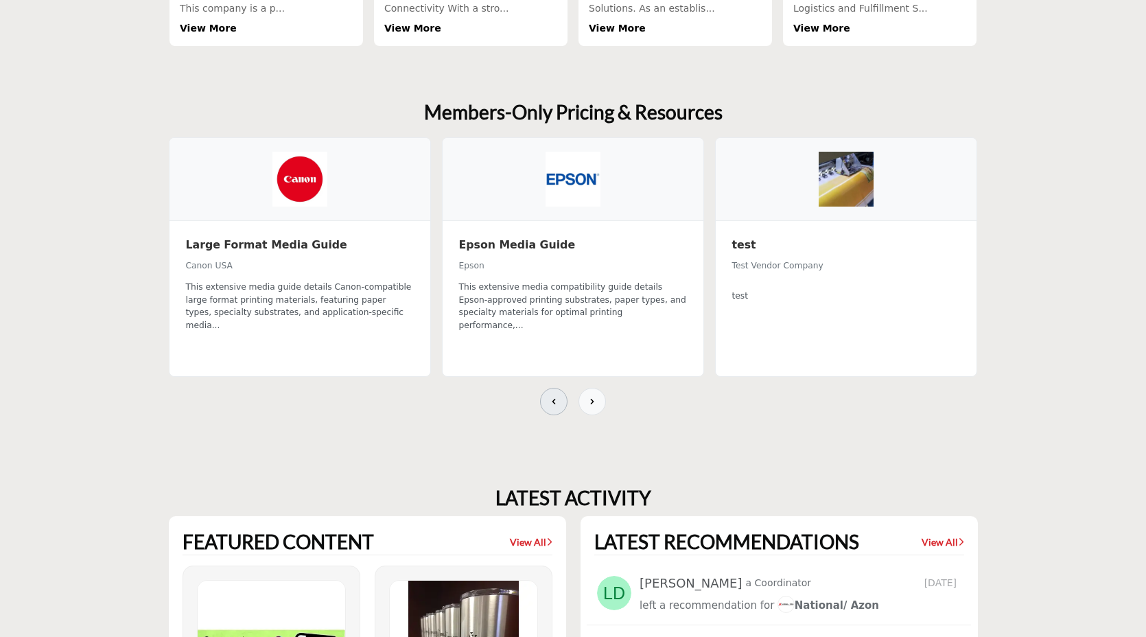
click at [546, 388] on button at bounding box center [553, 401] width 27 height 27
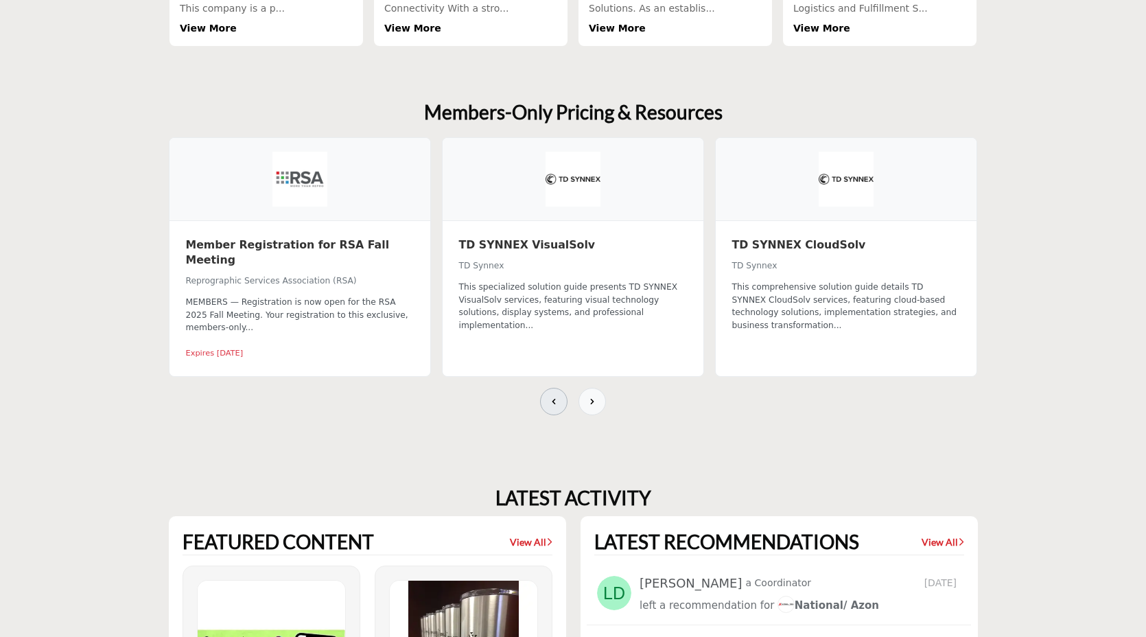
click at [546, 388] on button at bounding box center [553, 401] width 27 height 27
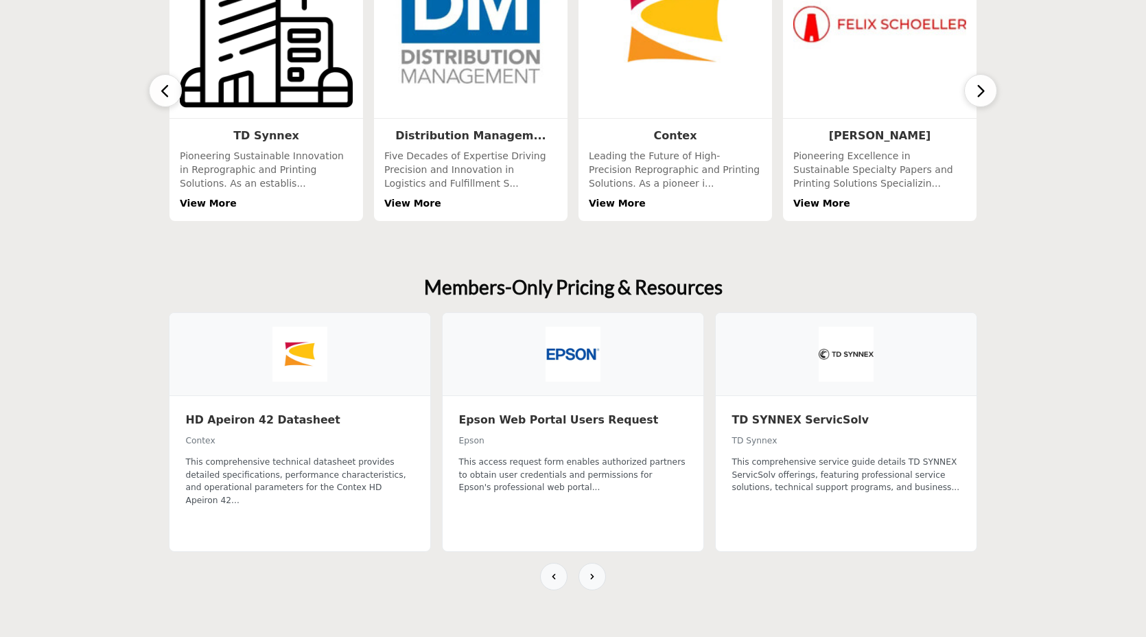
scroll to position [684, 0]
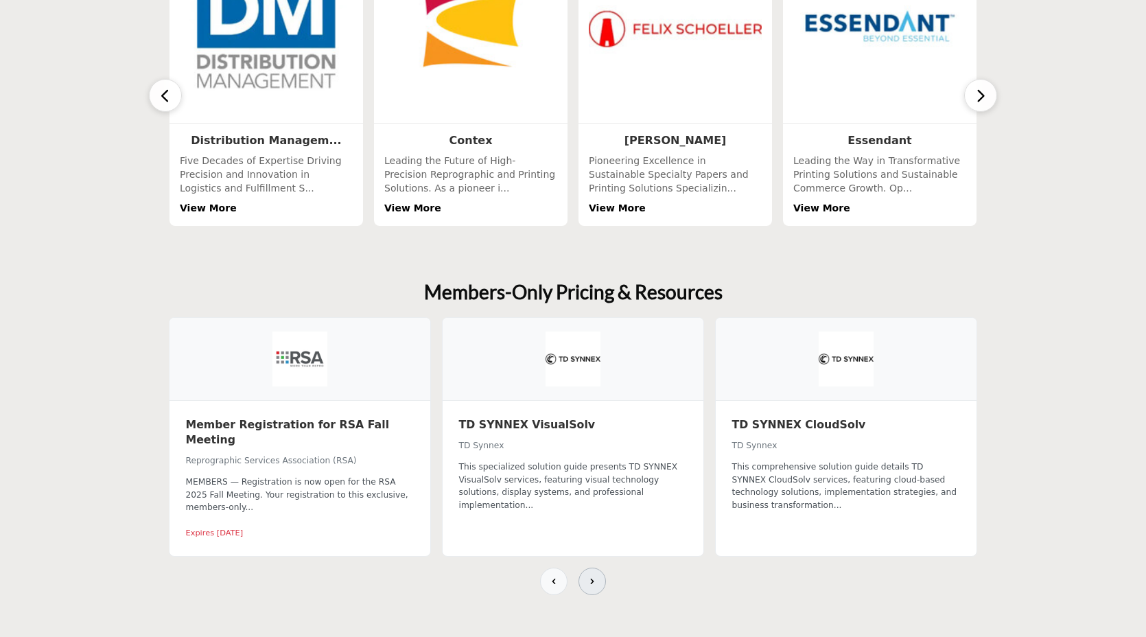
click at [594, 576] on icon at bounding box center [592, 581] width 11 height 11
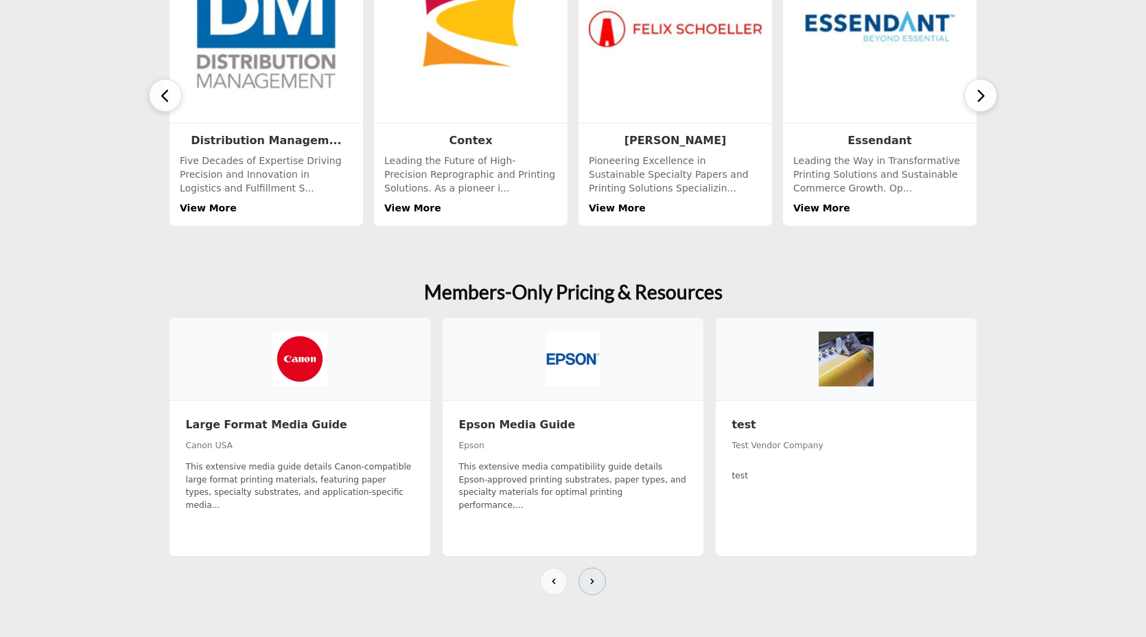
click at [594, 576] on icon at bounding box center [592, 581] width 11 height 11
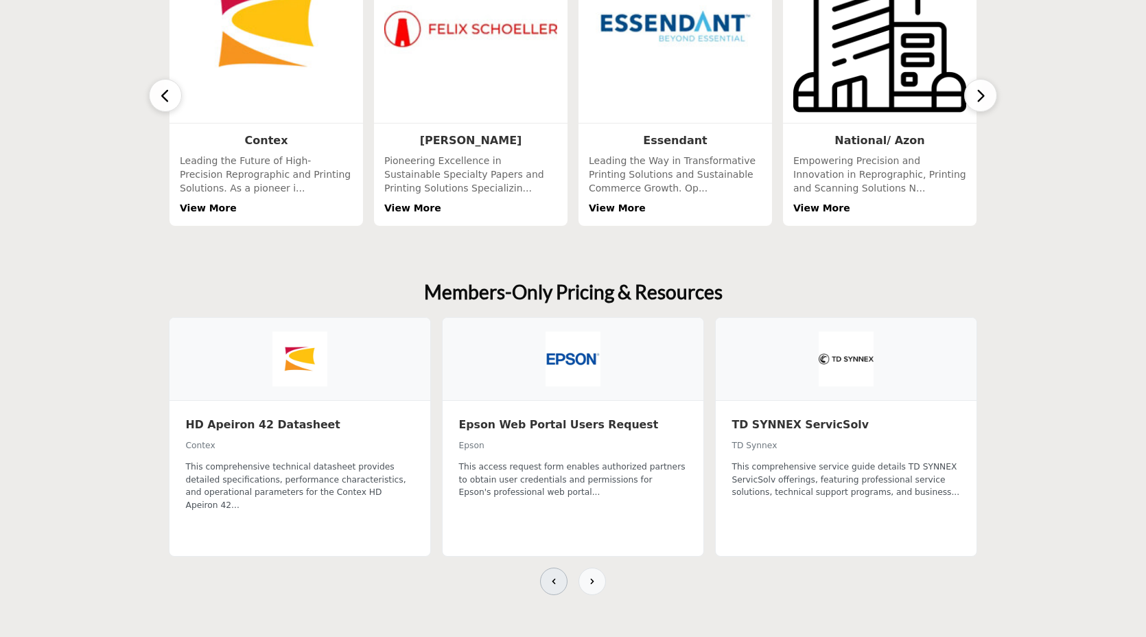
click at [559, 576] on icon at bounding box center [553, 581] width 11 height 11
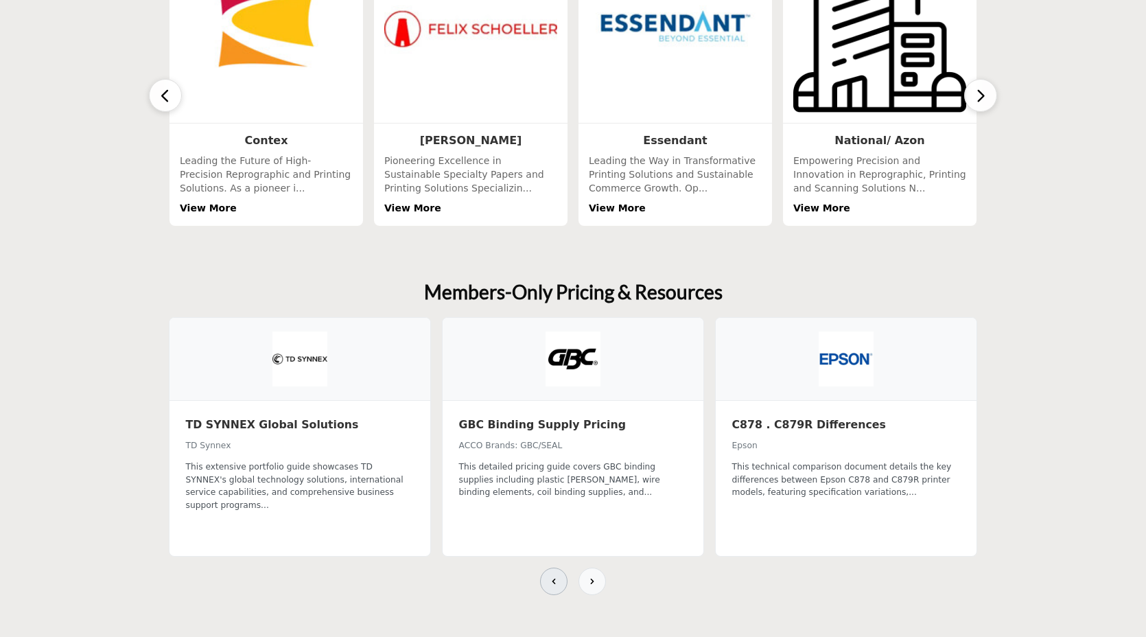
click at [559, 576] on icon at bounding box center [553, 581] width 11 height 11
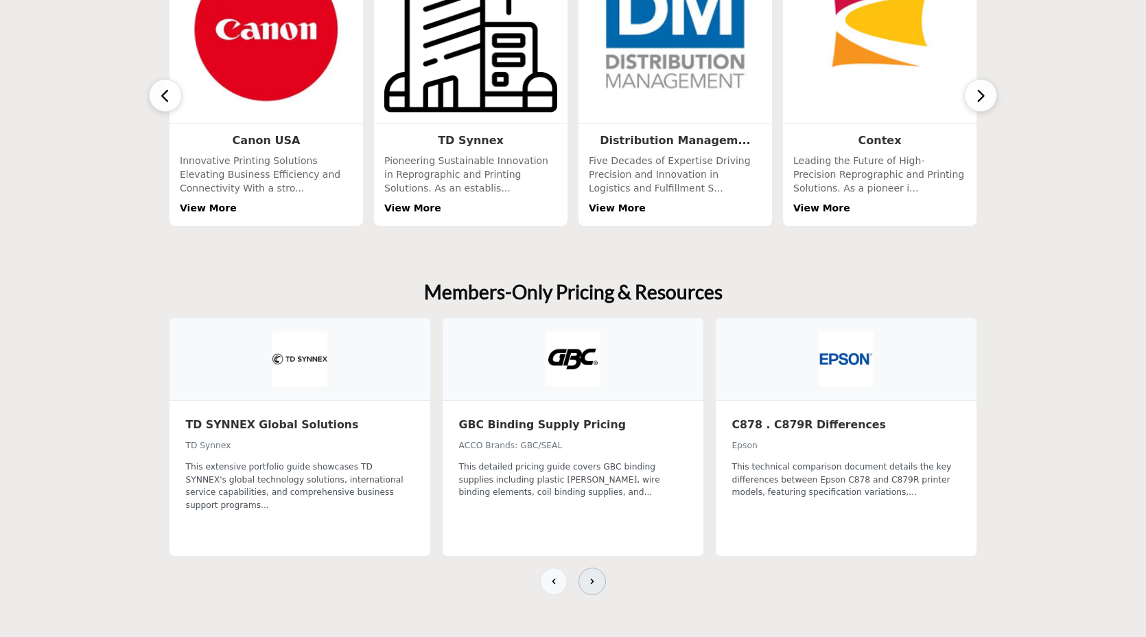
click at [593, 576] on icon at bounding box center [592, 581] width 11 height 11
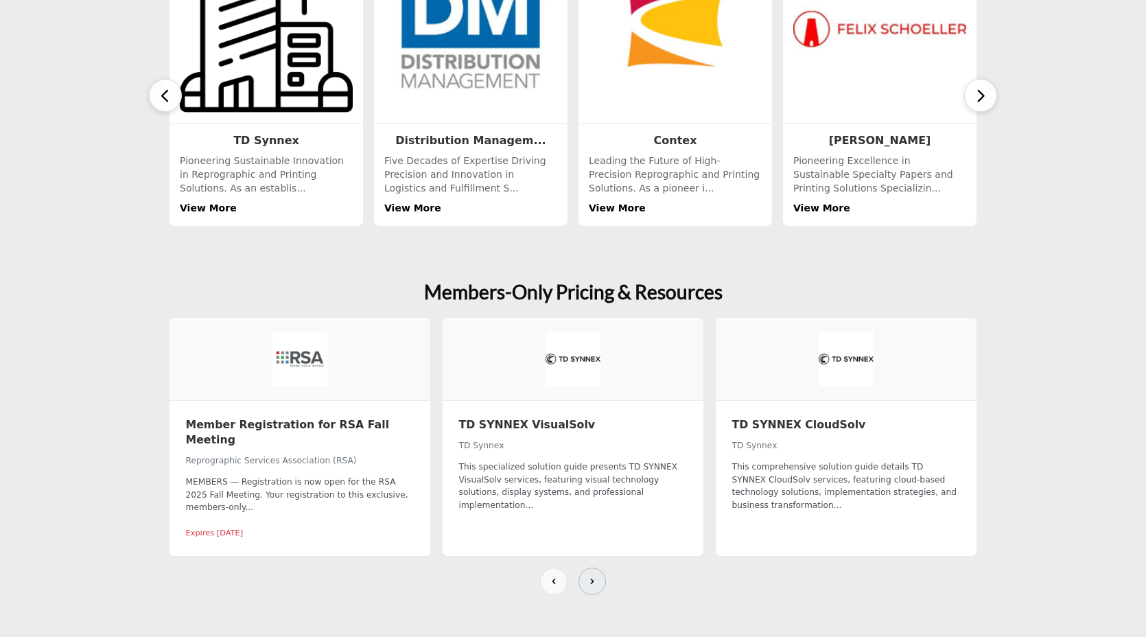
click at [596, 568] on button at bounding box center [592, 581] width 27 height 27
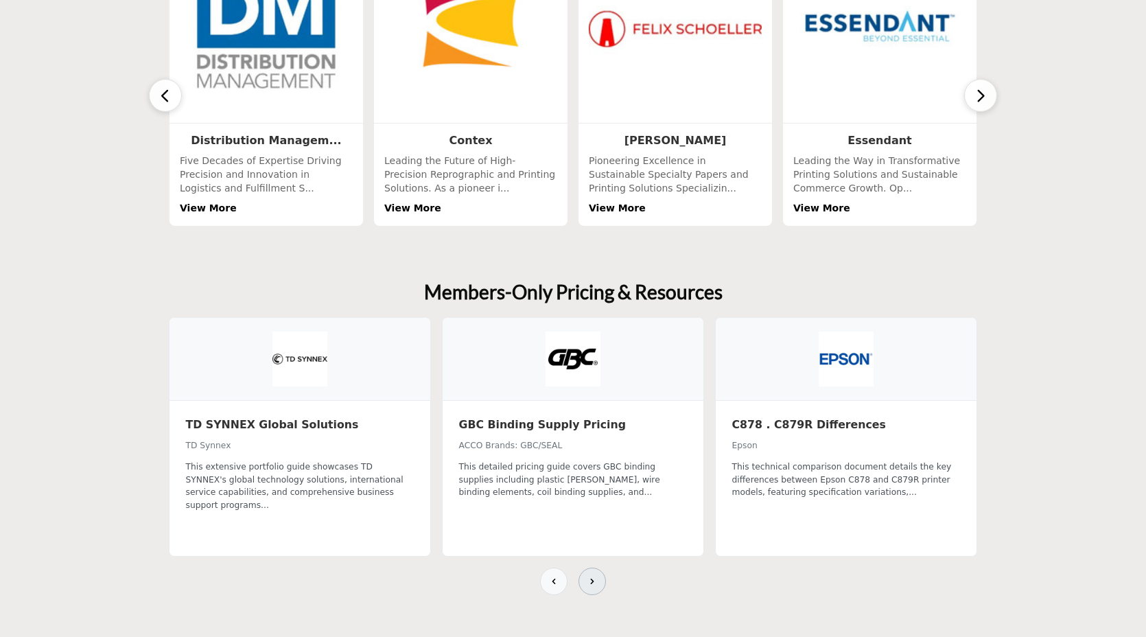
click at [596, 576] on icon at bounding box center [592, 581] width 11 height 11
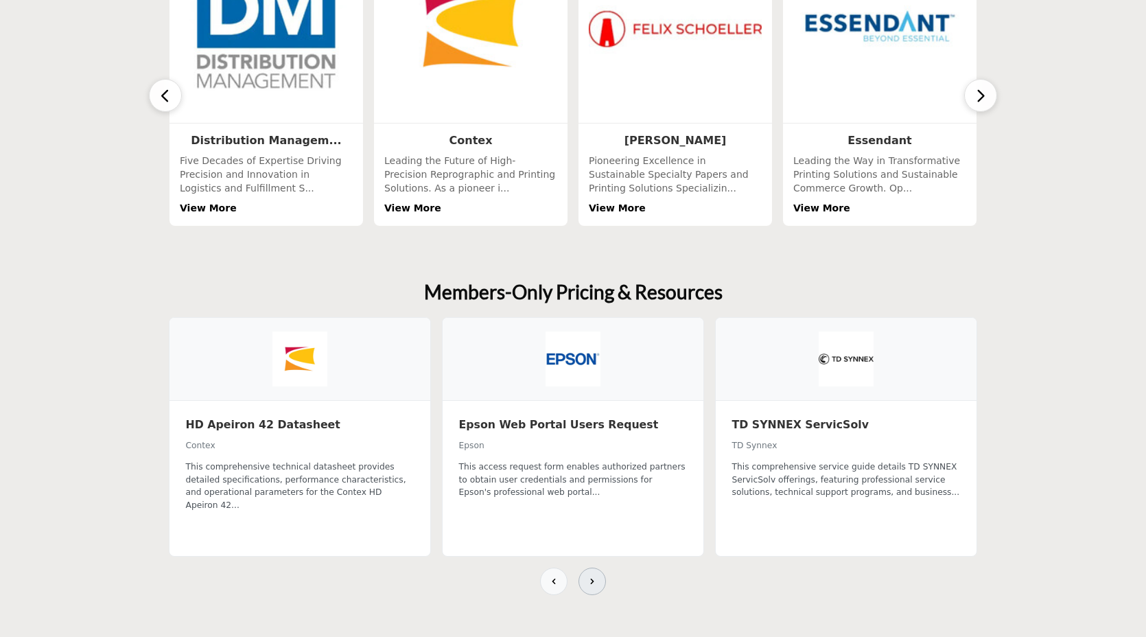
click at [596, 576] on icon at bounding box center [592, 581] width 11 height 11
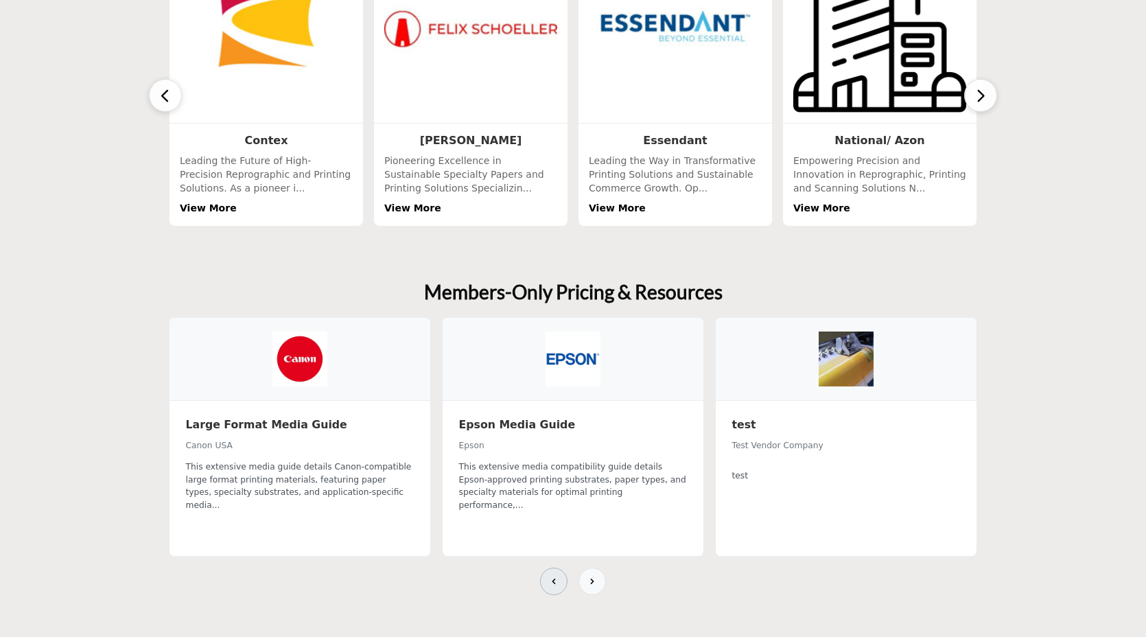
click at [547, 568] on button at bounding box center [553, 581] width 27 height 27
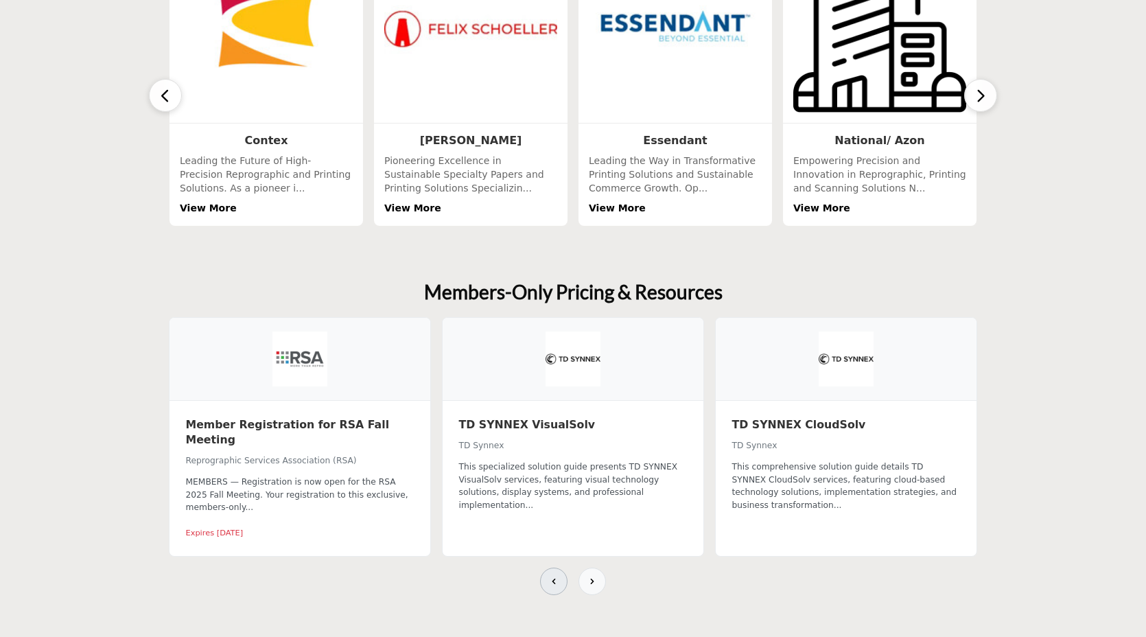
click at [547, 568] on button at bounding box center [553, 581] width 27 height 27
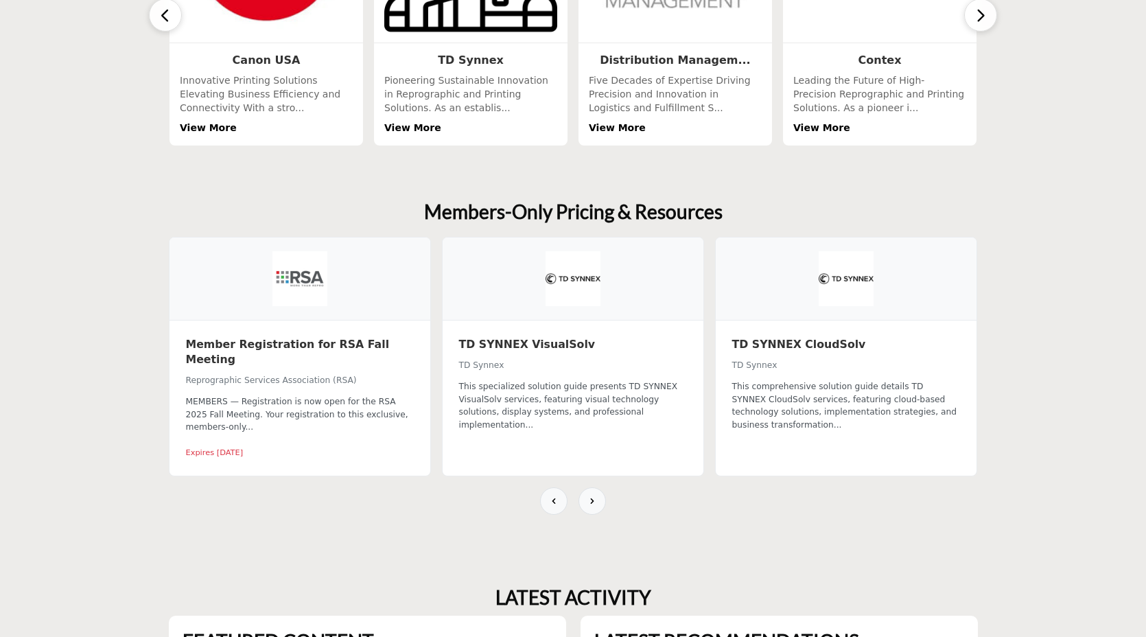
scroll to position [766, 0]
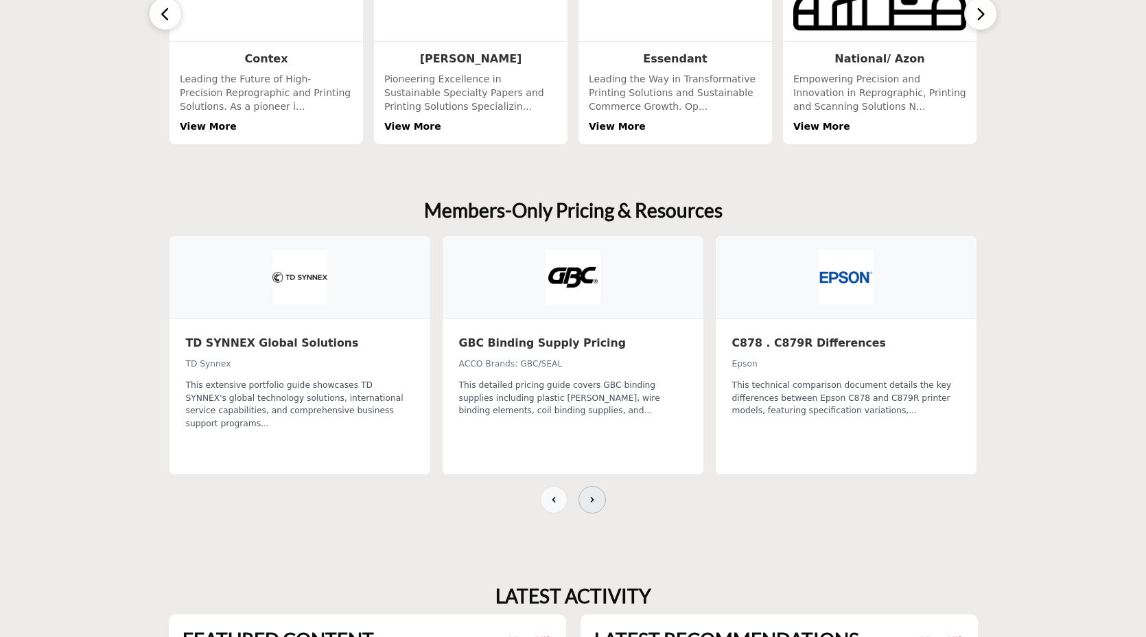
click at [600, 486] on button at bounding box center [592, 499] width 27 height 27
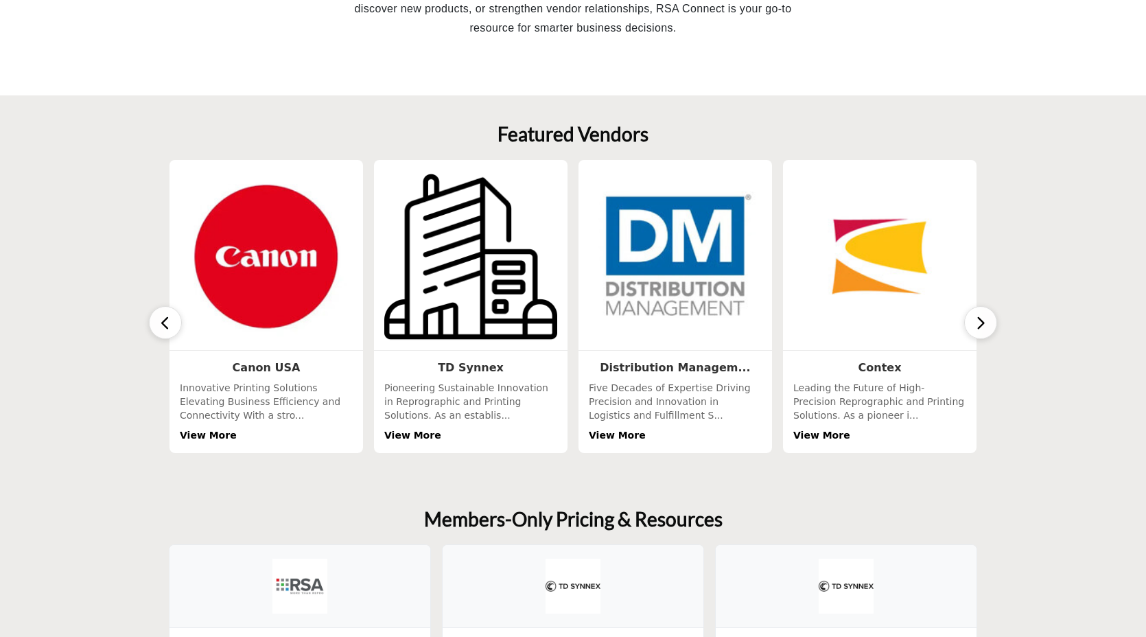
scroll to position [0, 0]
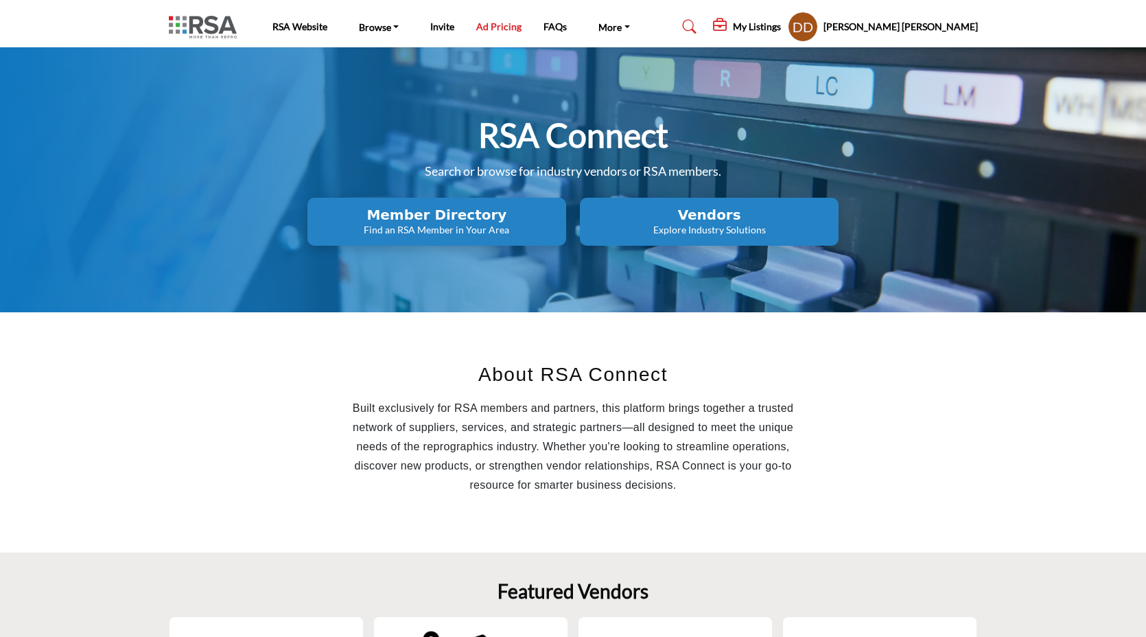
click at [486, 29] on link "Ad Pricing" at bounding box center [498, 27] width 45 height 12
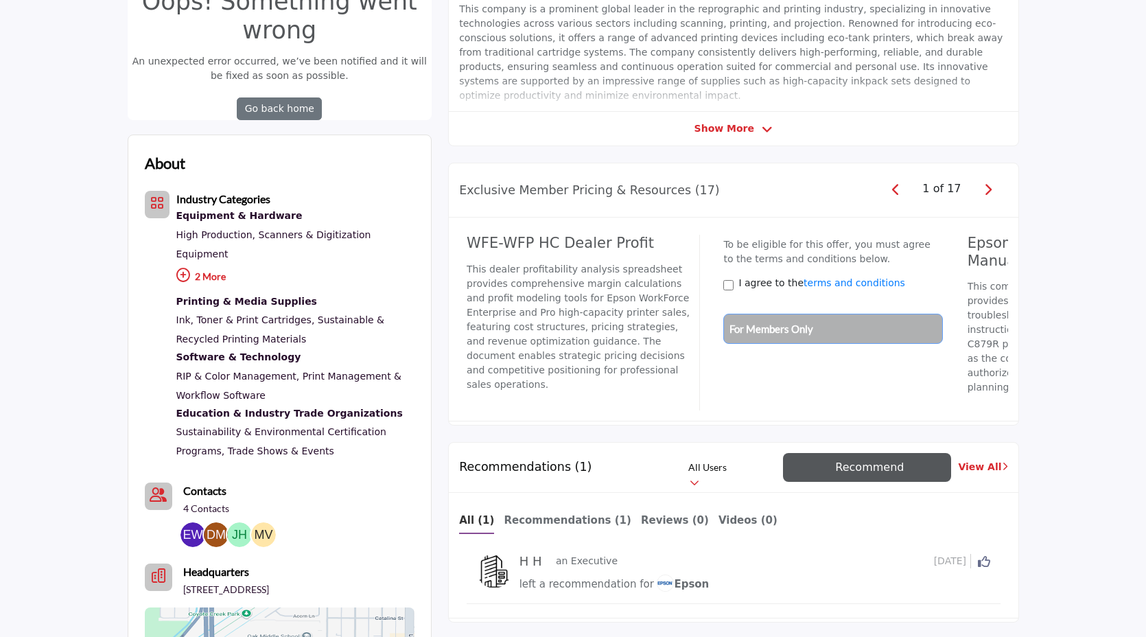
scroll to position [473, 0]
click at [985, 192] on icon "button" at bounding box center [988, 190] width 8 height 12
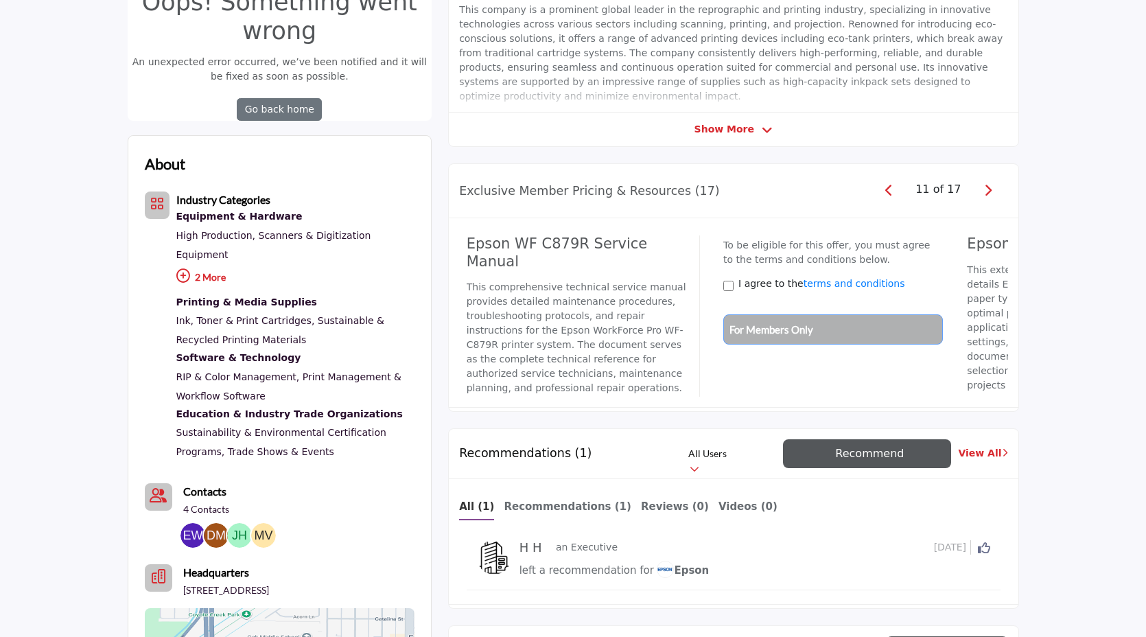
click at [893, 194] on icon "button" at bounding box center [889, 190] width 8 height 12
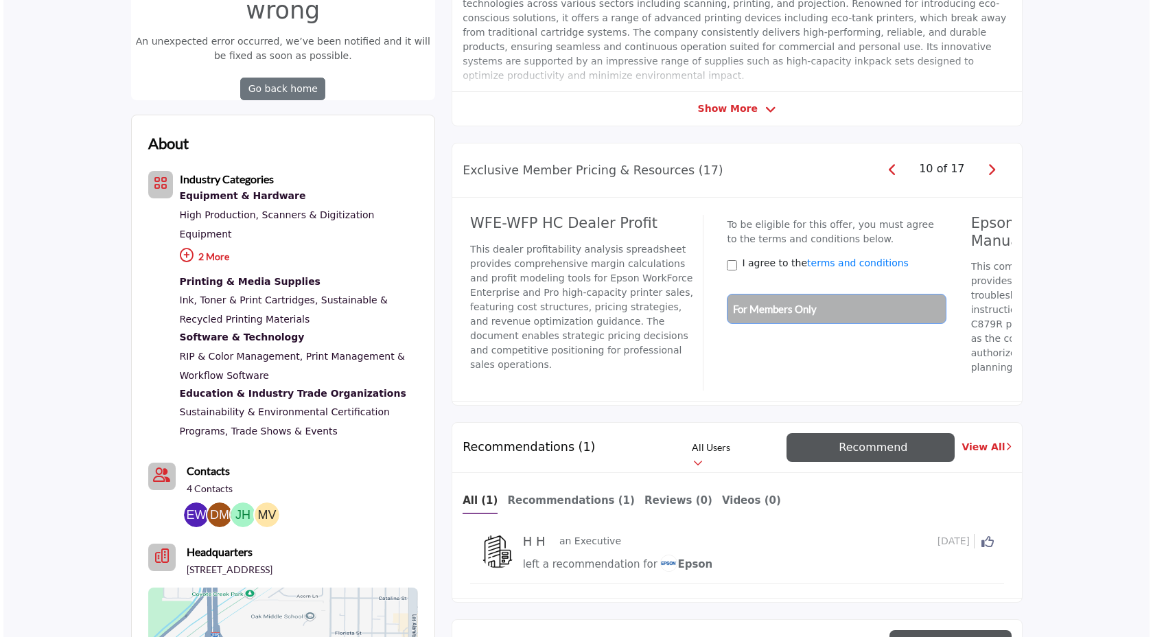
scroll to position [0, 0]
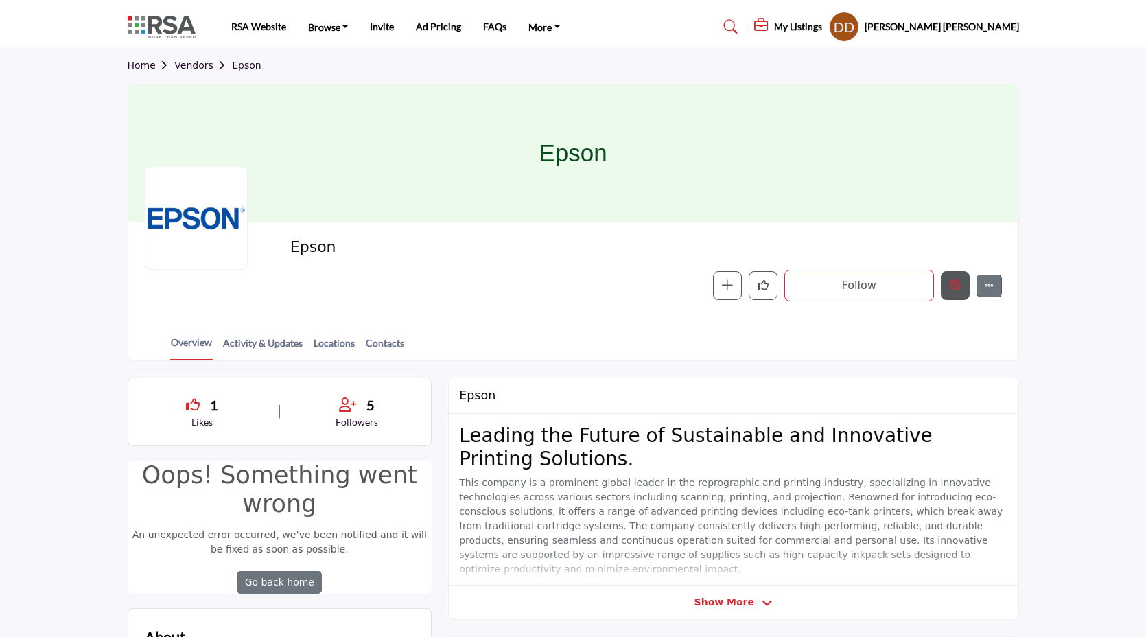
click at [953, 290] on icon "Edit company" at bounding box center [955, 284] width 11 height 11
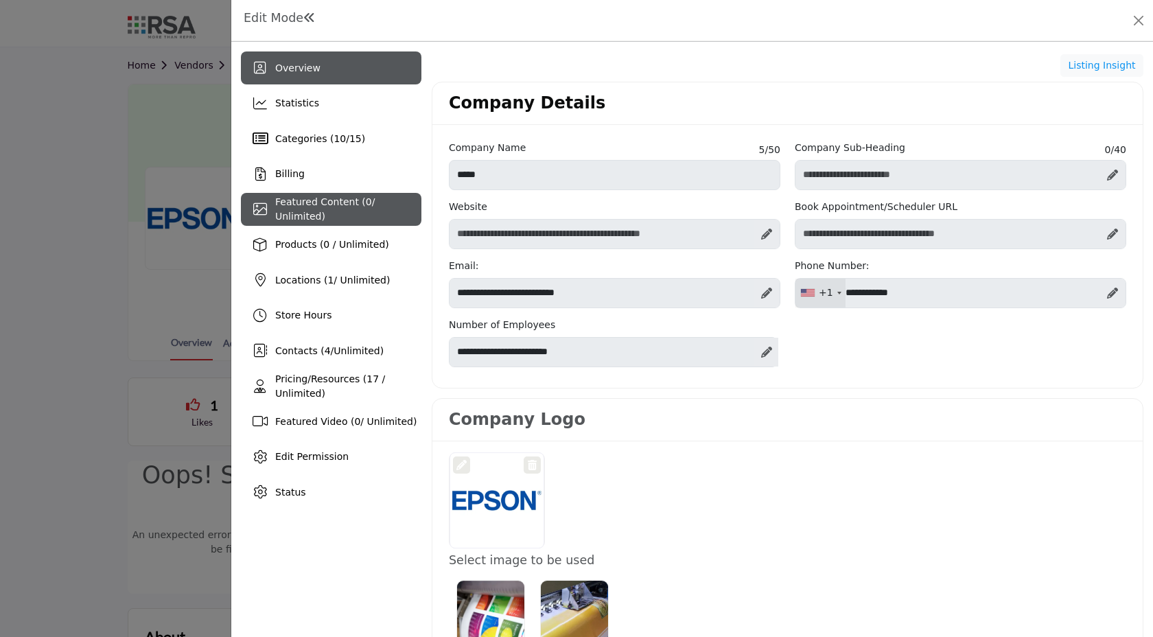
click at [354, 220] on div "Featured Content ( 0 / Unlimited)" at bounding box center [331, 209] width 180 height 33
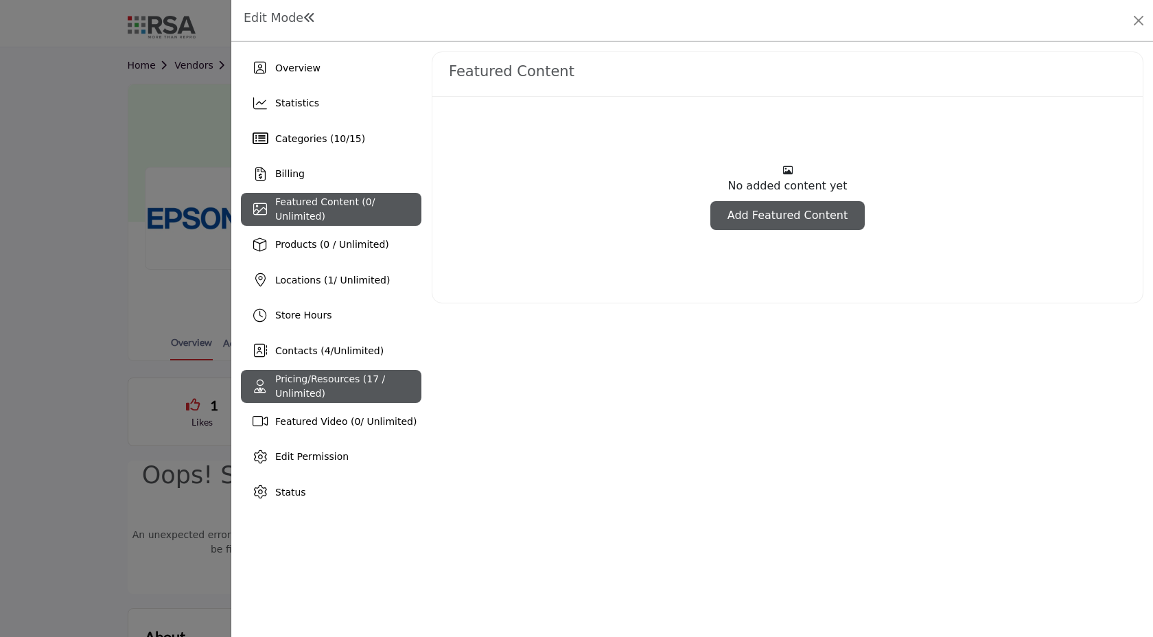
click at [329, 385] on div "Pricing/Resources (17 / Unlimited)" at bounding box center [348, 386] width 146 height 29
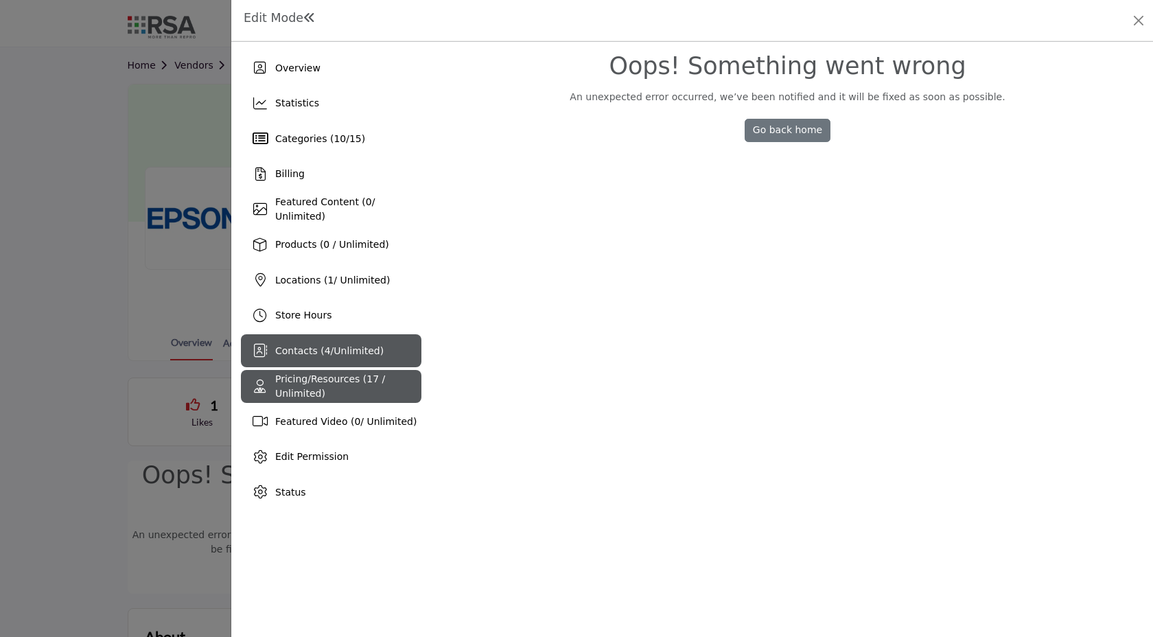
click at [346, 344] on div "Contacts ( 4 / Unlimited )" at bounding box center [329, 351] width 108 height 14
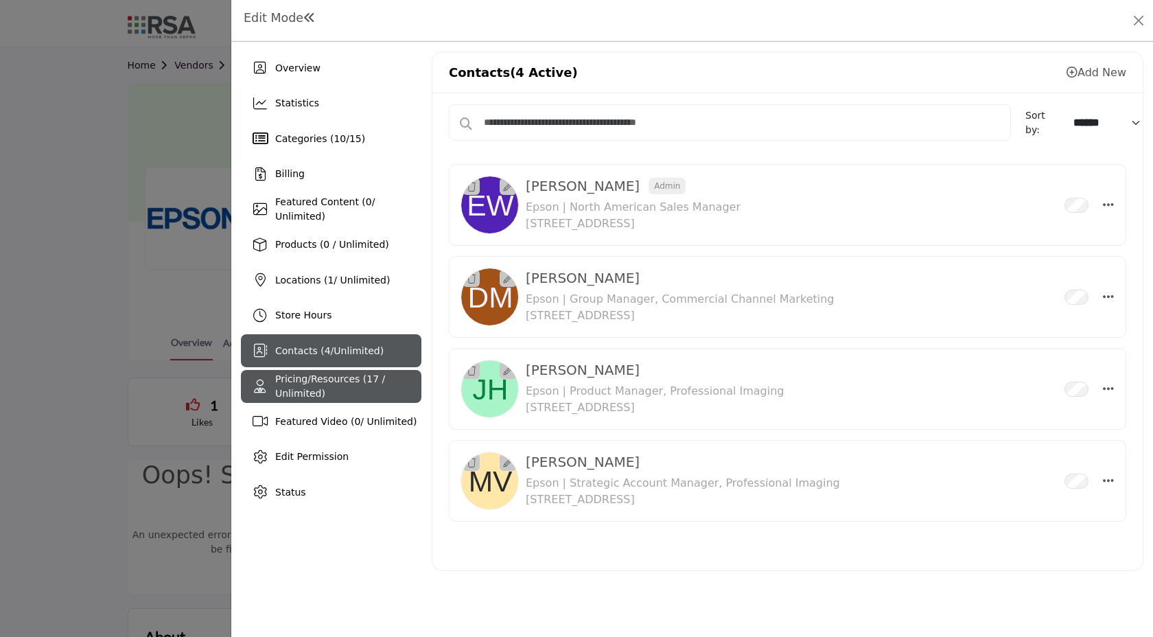
click at [334, 382] on span "Pricing/Resources (17 / Unlimited)" at bounding box center [330, 385] width 110 height 25
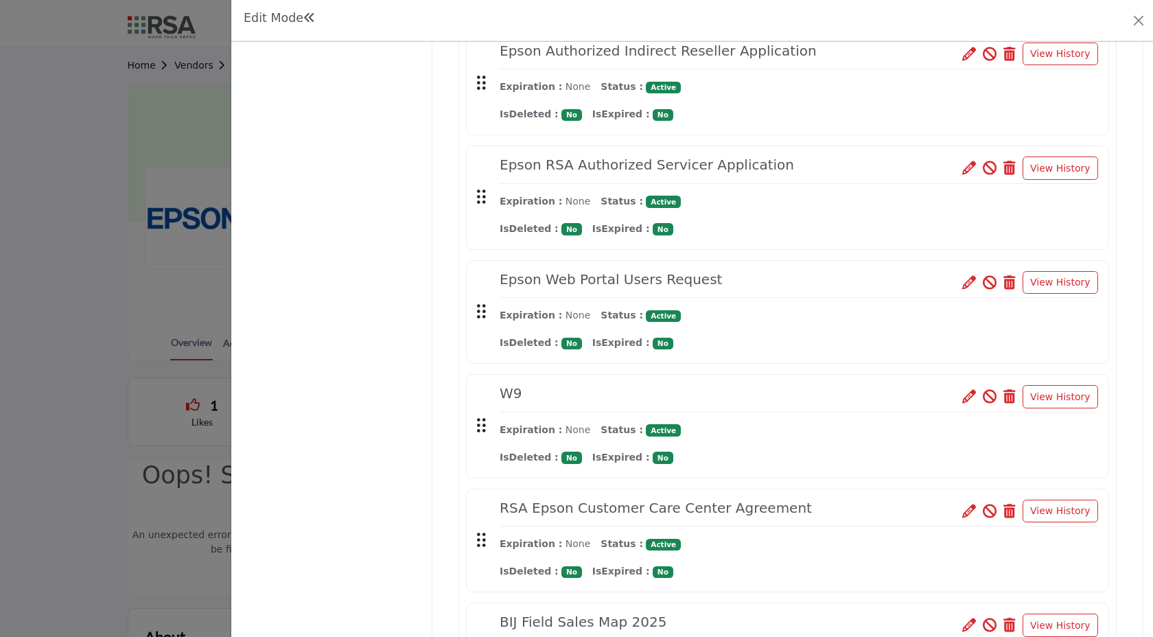
scroll to position [638, 0]
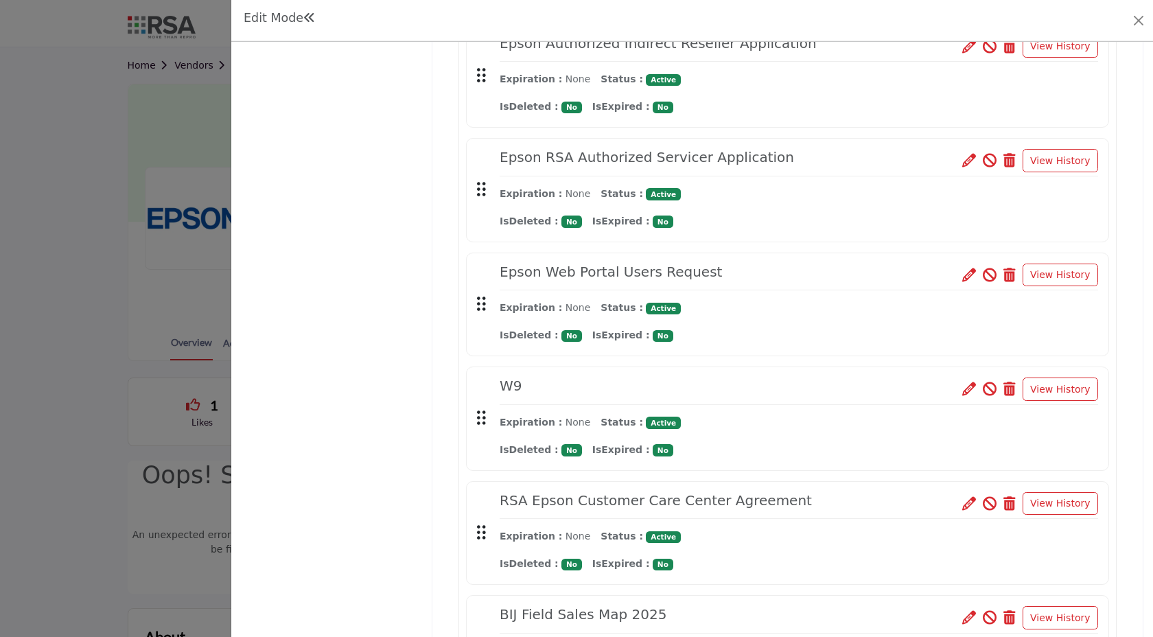
click at [966, 274] on icon at bounding box center [969, 275] width 14 height 14
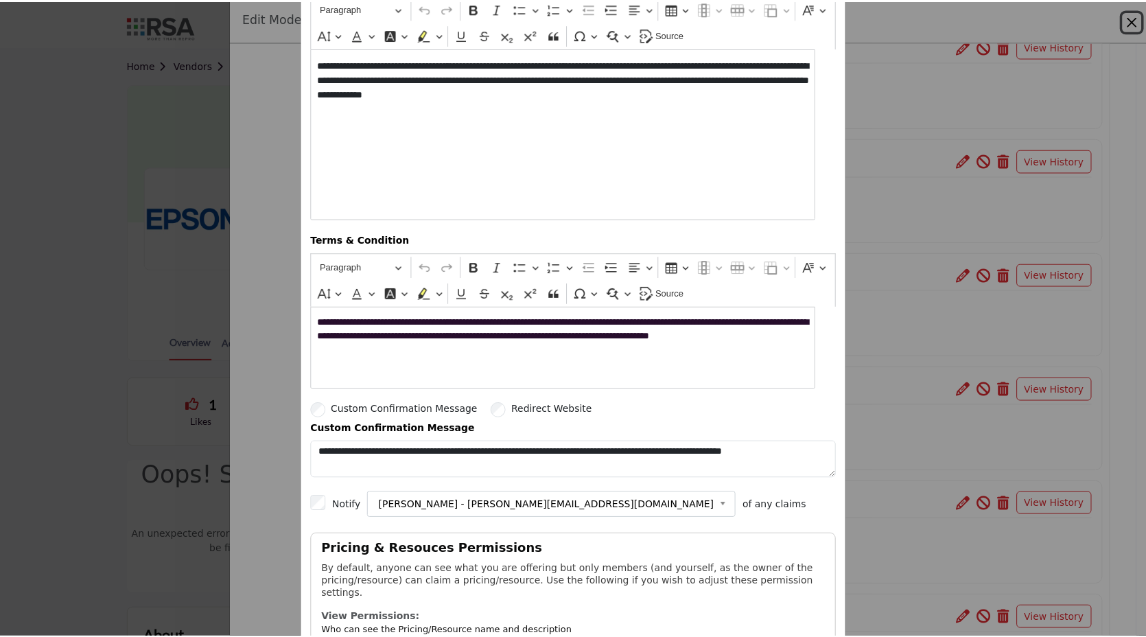
scroll to position [0, 0]
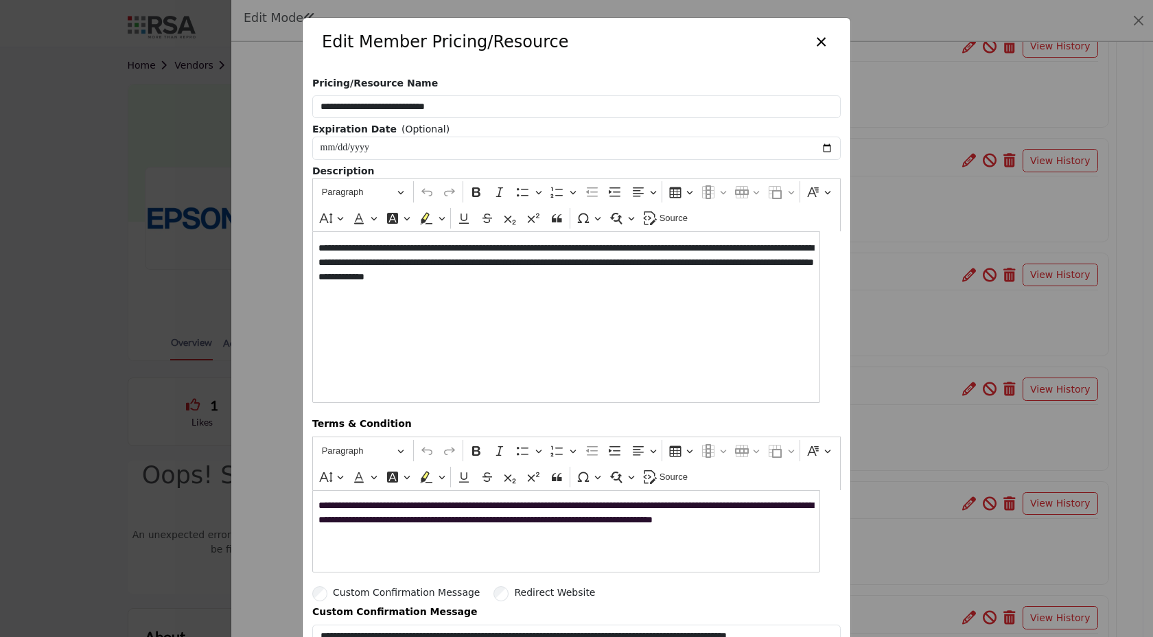
click at [818, 43] on button "×" at bounding box center [821, 40] width 20 height 26
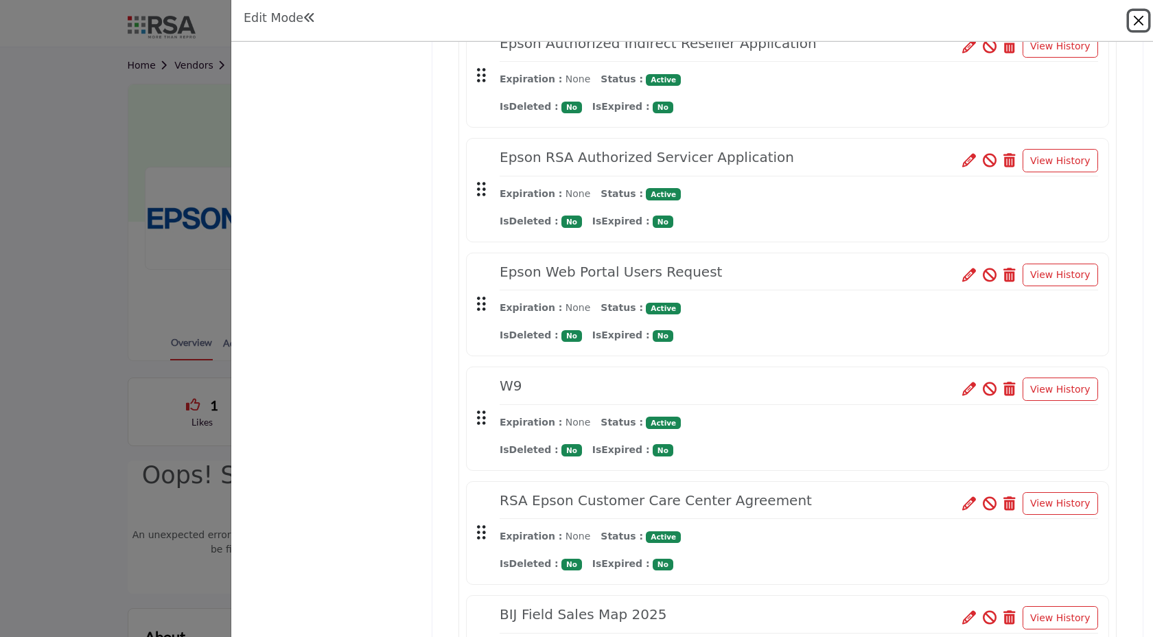
click at [1141, 22] on button "Close" at bounding box center [1138, 20] width 19 height 19
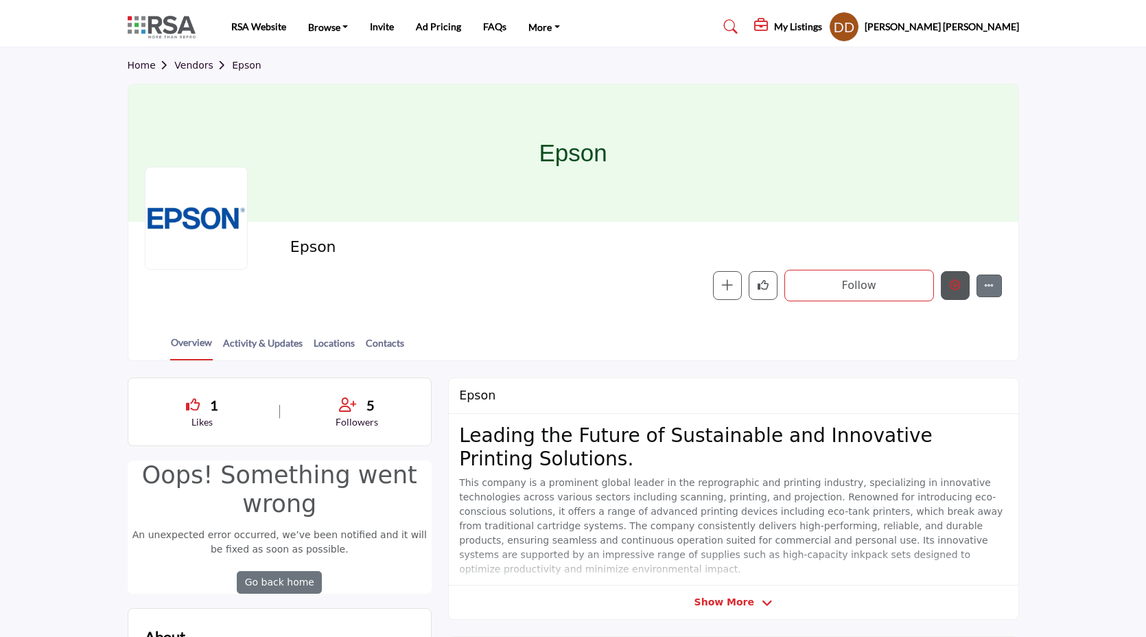
click at [962, 287] on button "Edit company" at bounding box center [955, 285] width 29 height 29
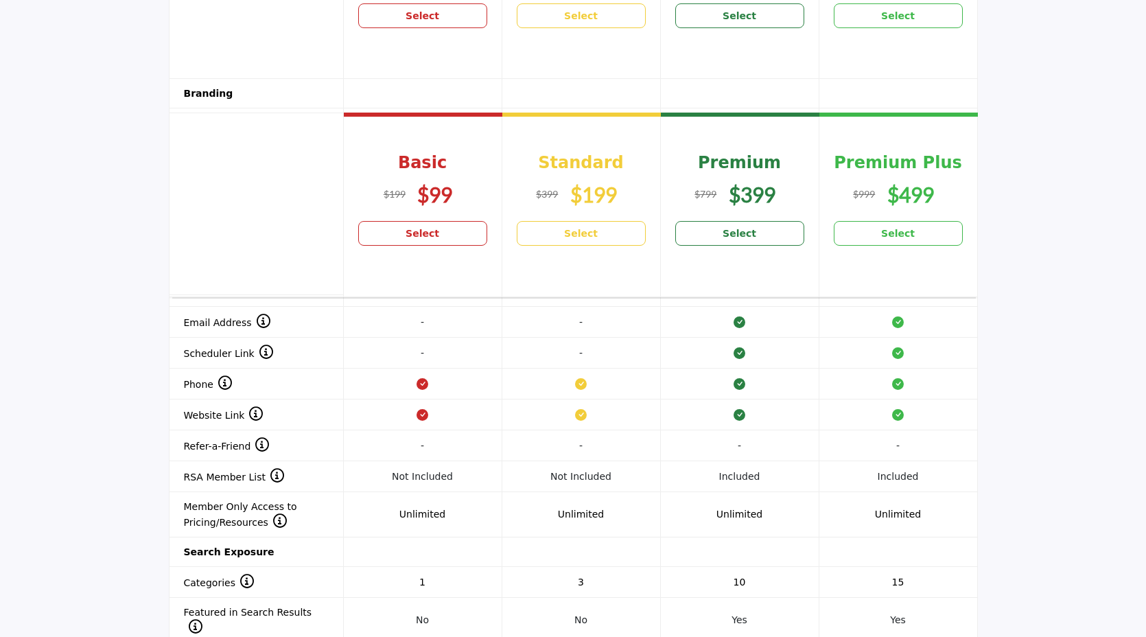
scroll to position [1273, 0]
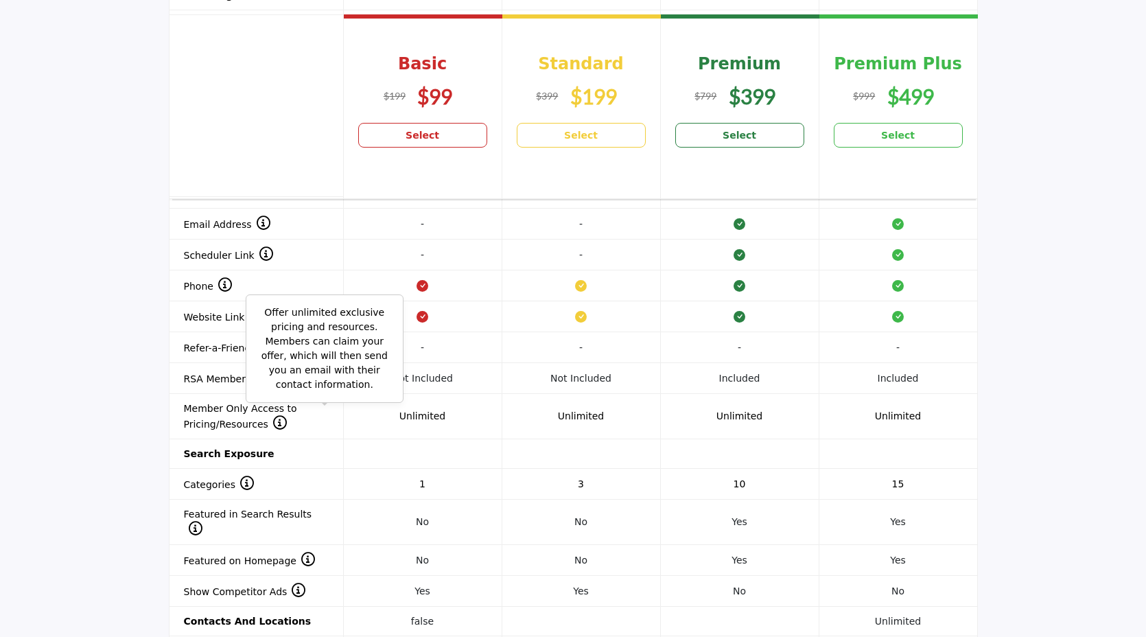
drag, startPoint x: 256, startPoint y: 296, endPoint x: 373, endPoint y: 358, distance: 132.0
click at [373, 358] on p "Offer unlimited exclusive pricing and resources. Members can claim your offer, …" at bounding box center [324, 348] width 143 height 86
copy p "Offer unlimited exclusive pricing and resources. Members can claim your offer, …"
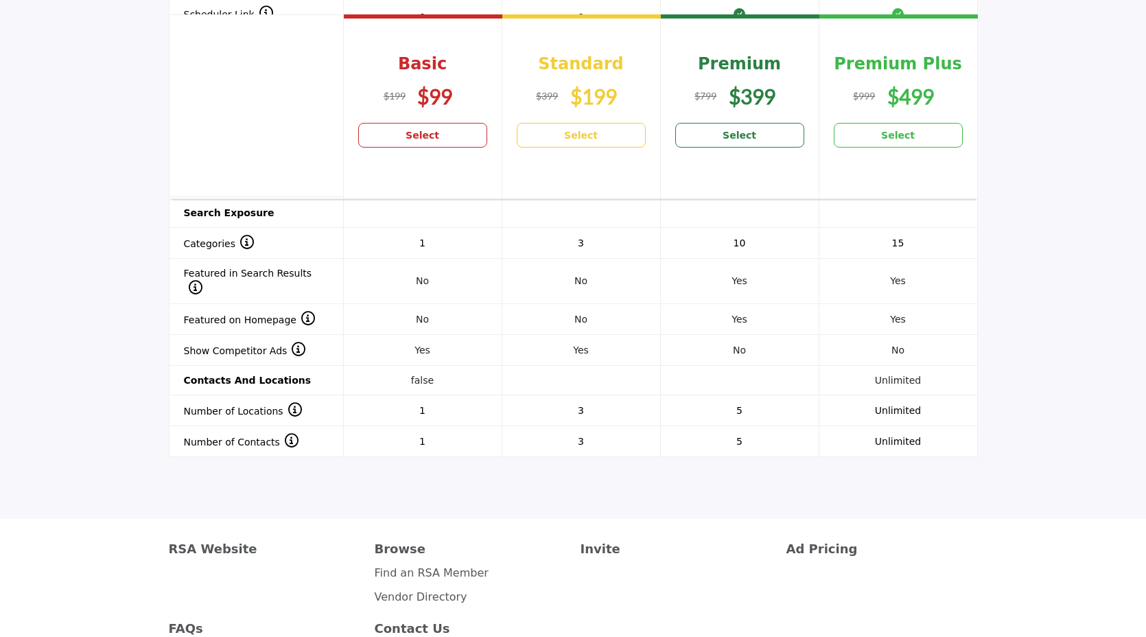
scroll to position [1512, 0]
